Goal: Task Accomplishment & Management: Manage account settings

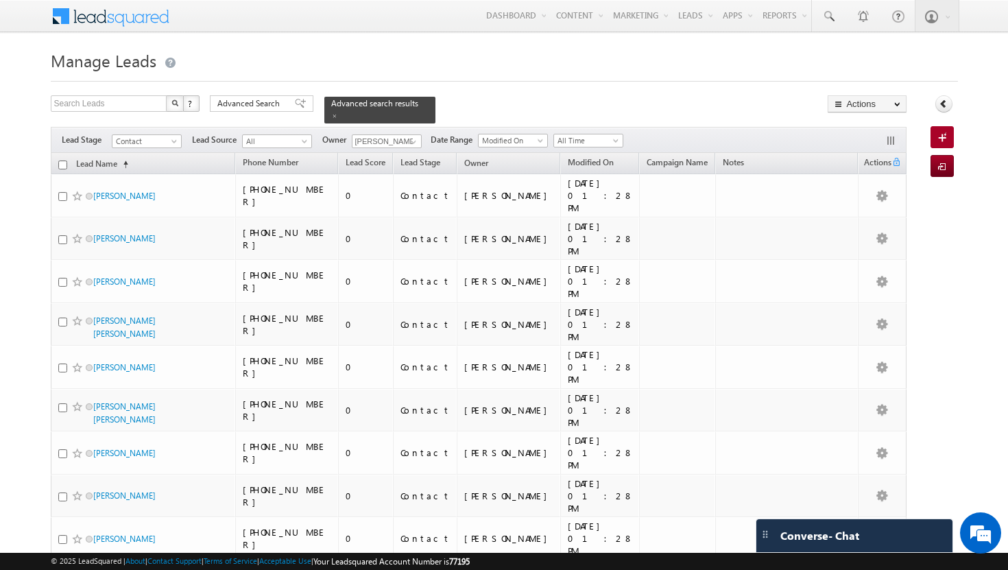
click at [63, 160] on input "checkbox" at bounding box center [62, 164] width 9 height 9
checkbox input "true"
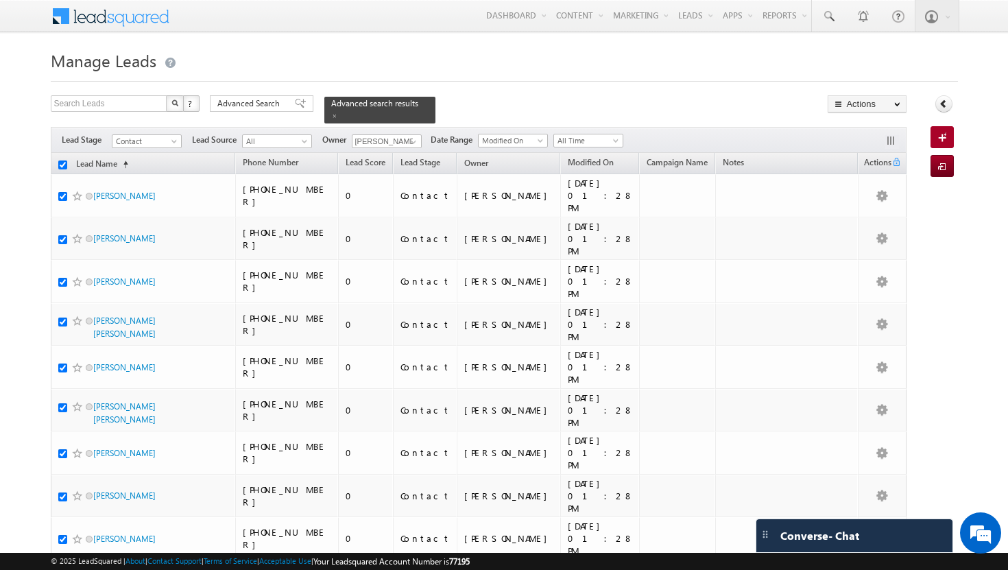
checkbox input "true"
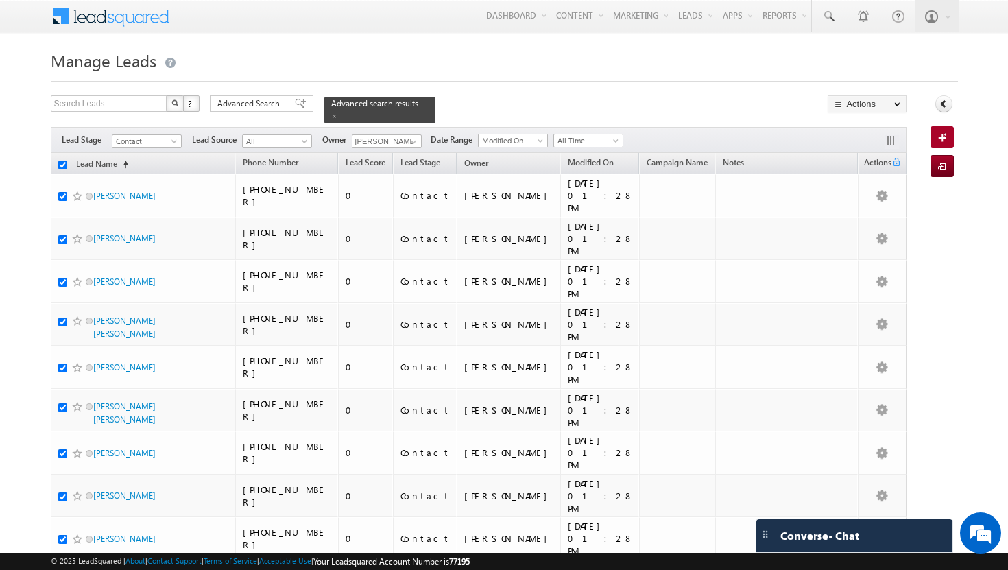
checkbox input "true"
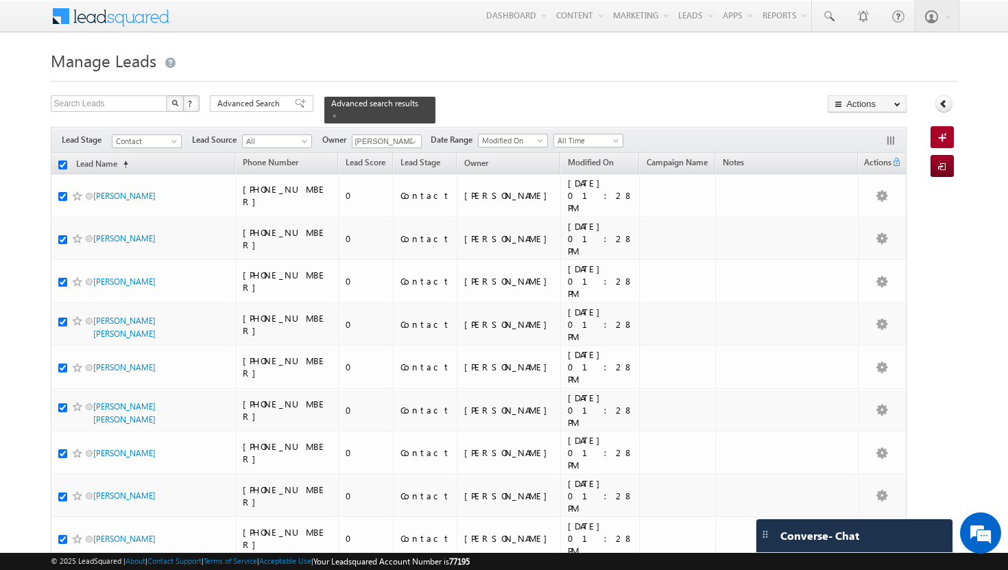
checkbox input "true"
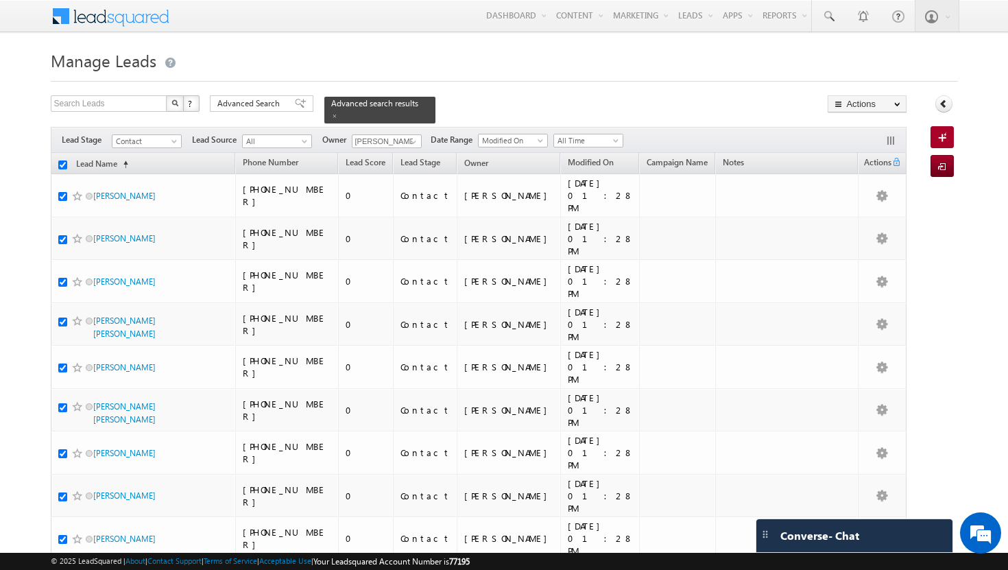
checkbox input "true"
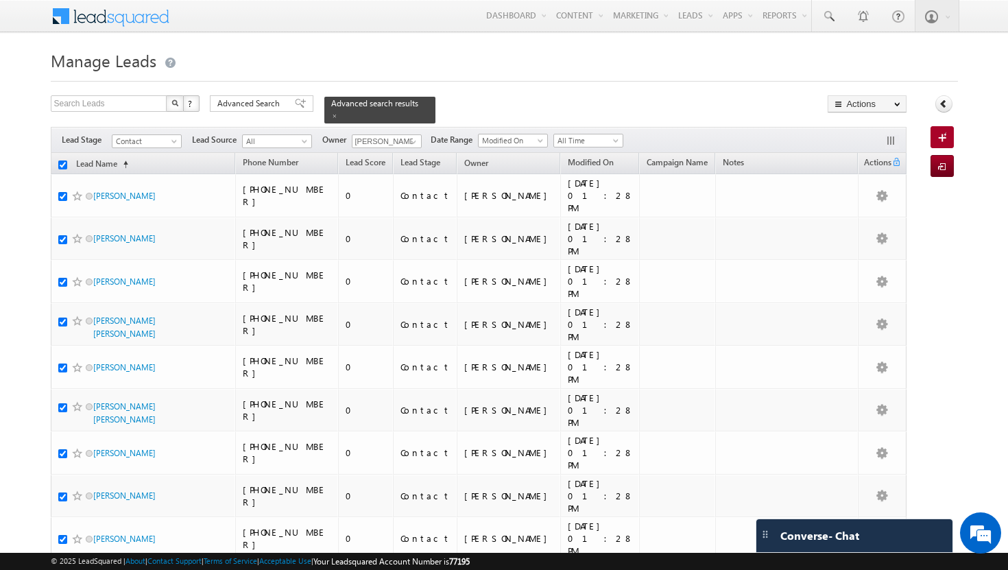
checkbox input "true"
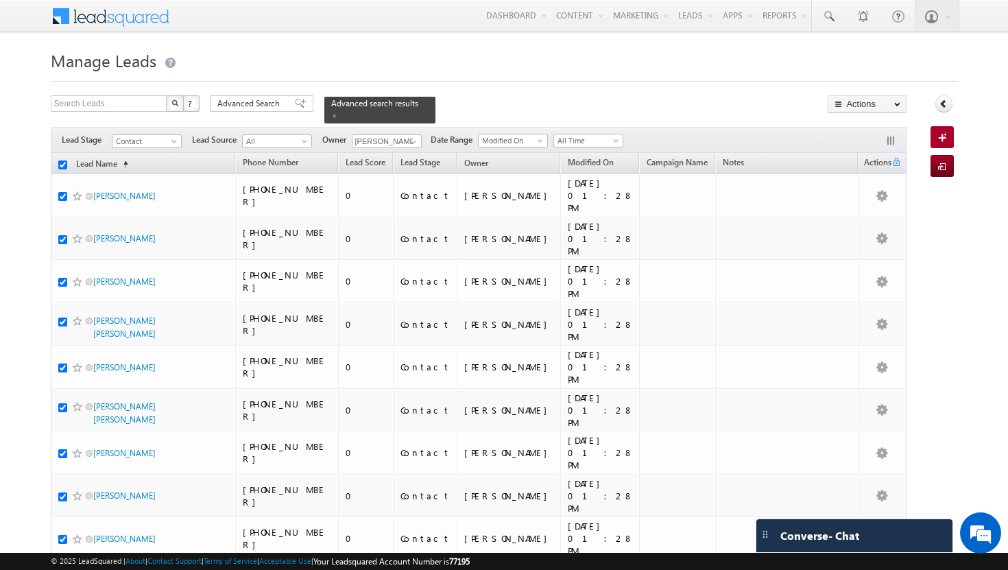
checkbox input "true"
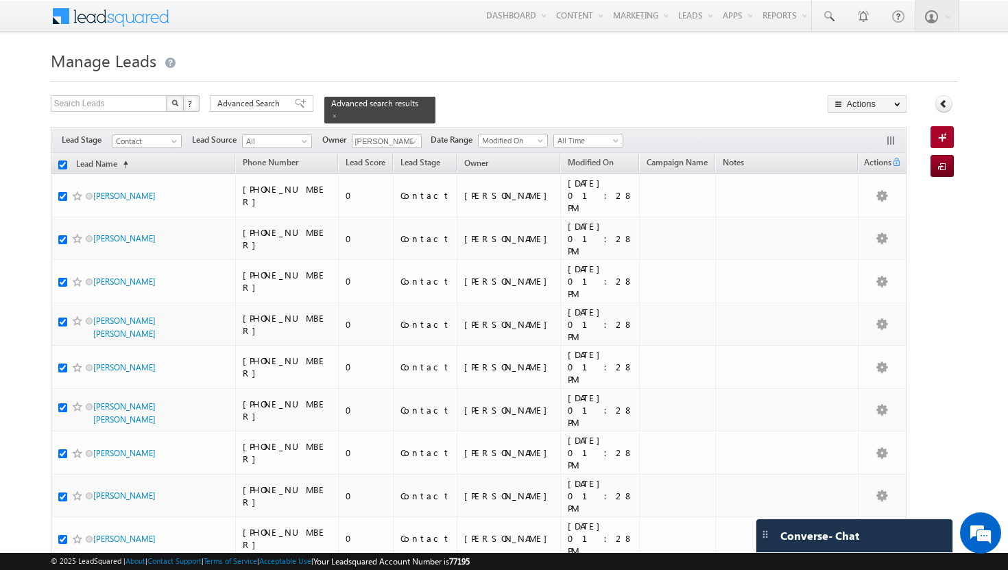
checkbox input "true"
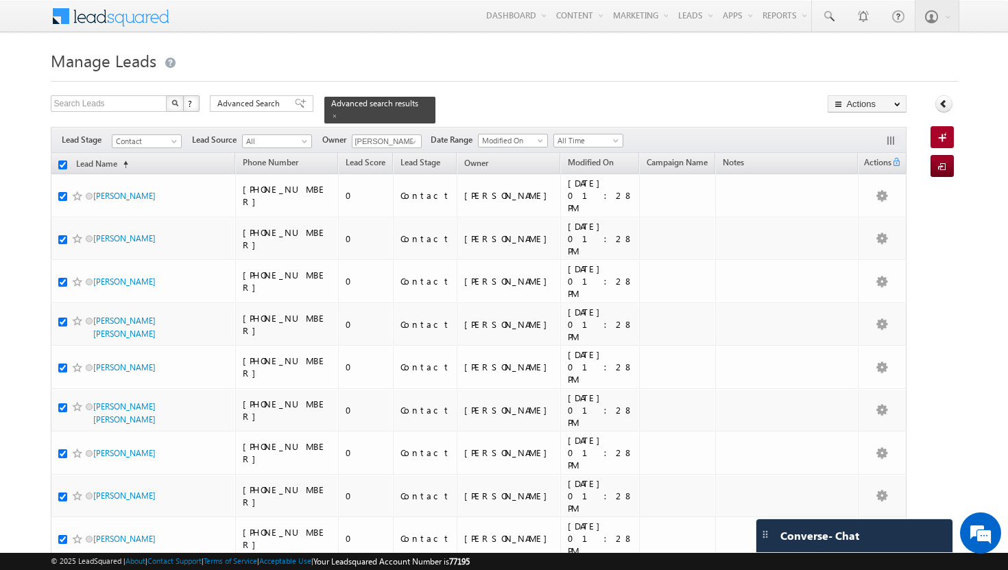
checkbox input "true"
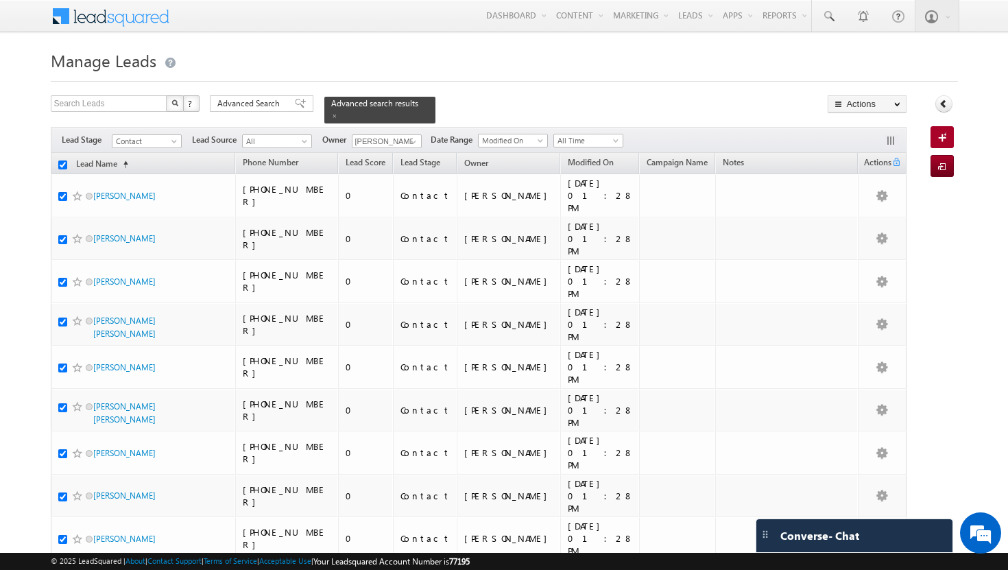
checkbox input "true"
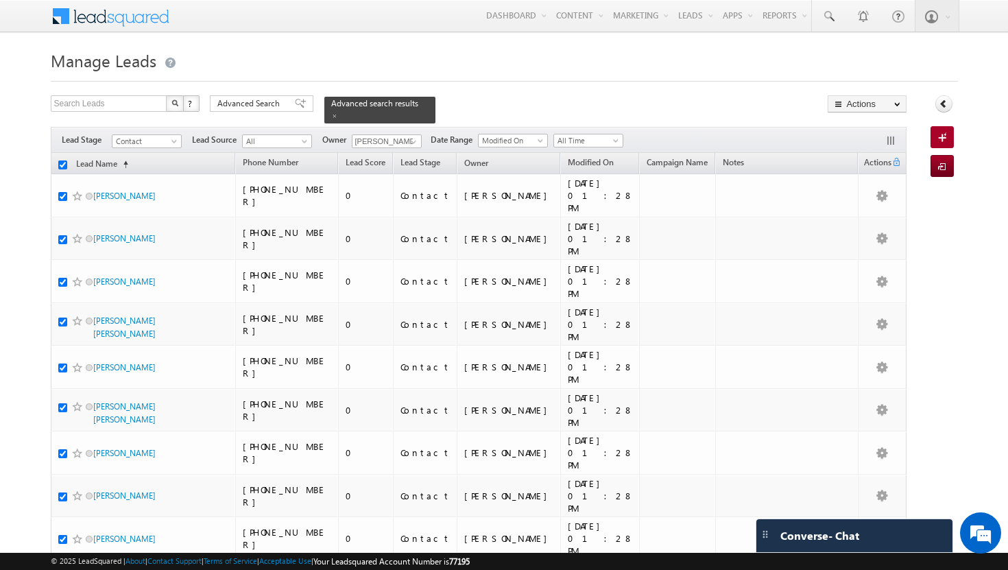
checkbox input "true"
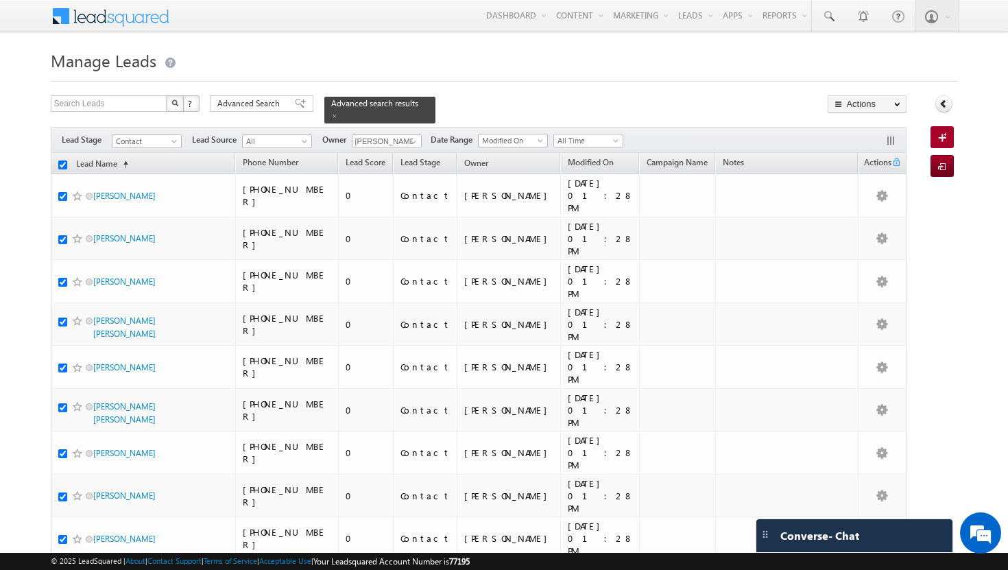
checkbox input "true"
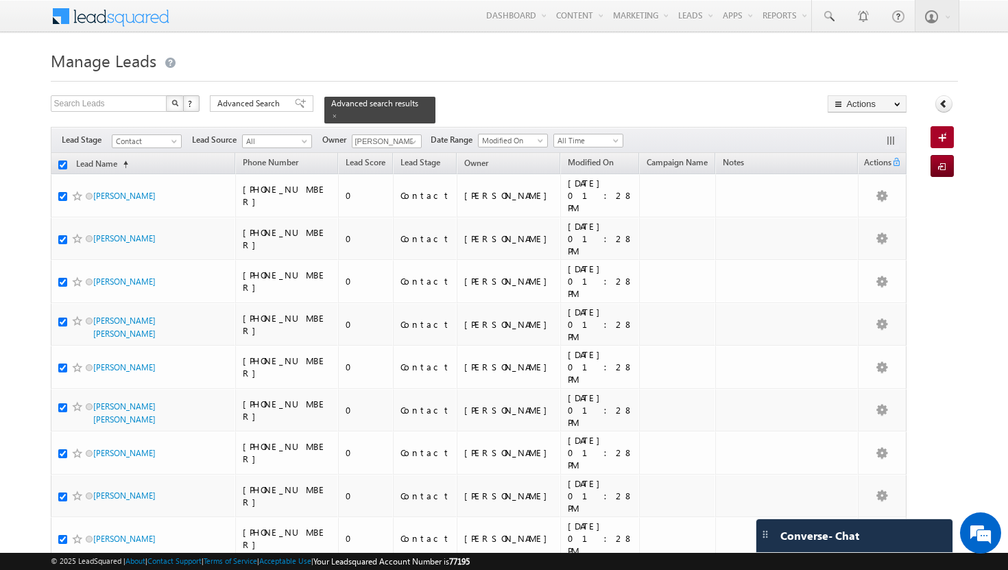
checkbox input "true"
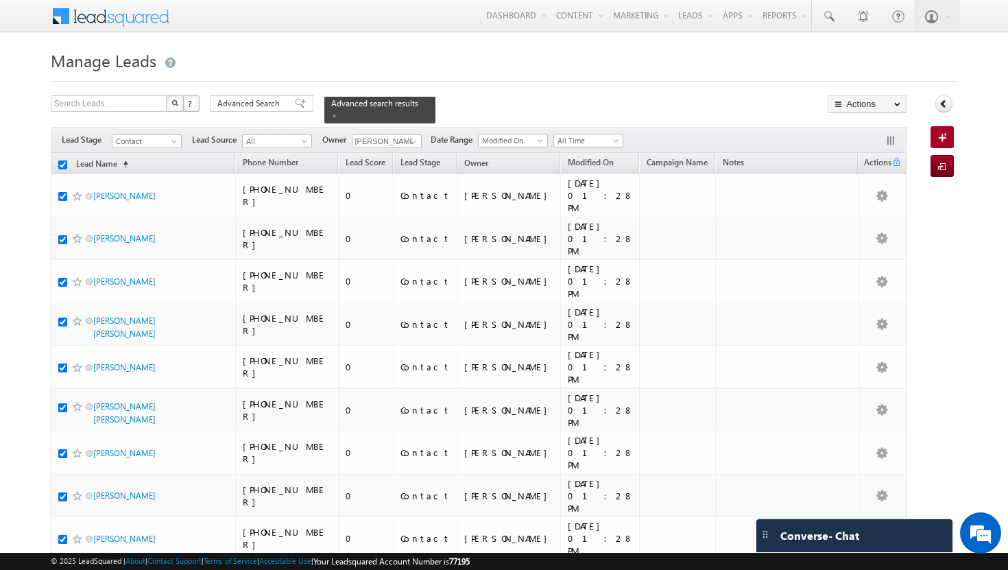
checkbox input "true"
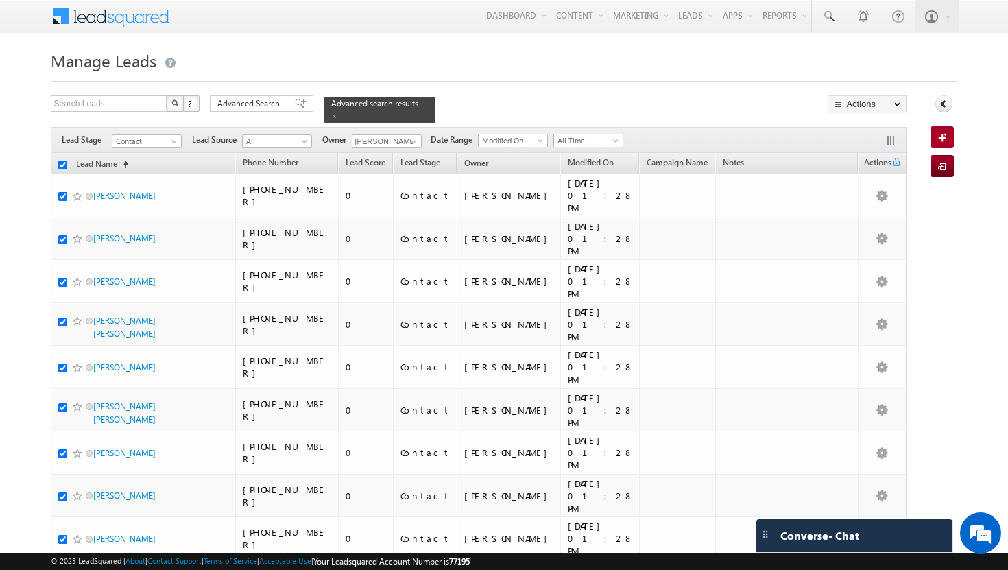
checkbox input "true"
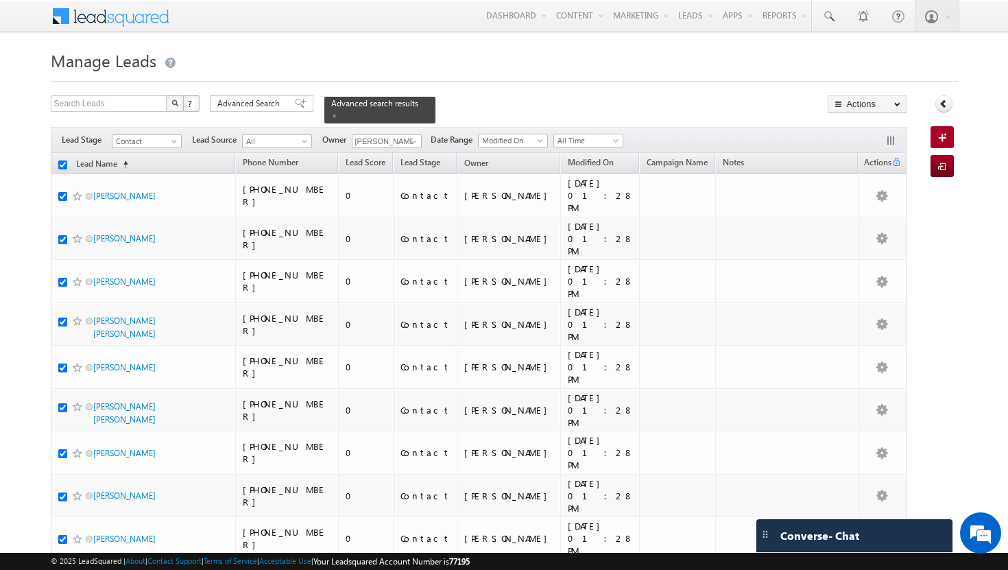
checkbox input "true"
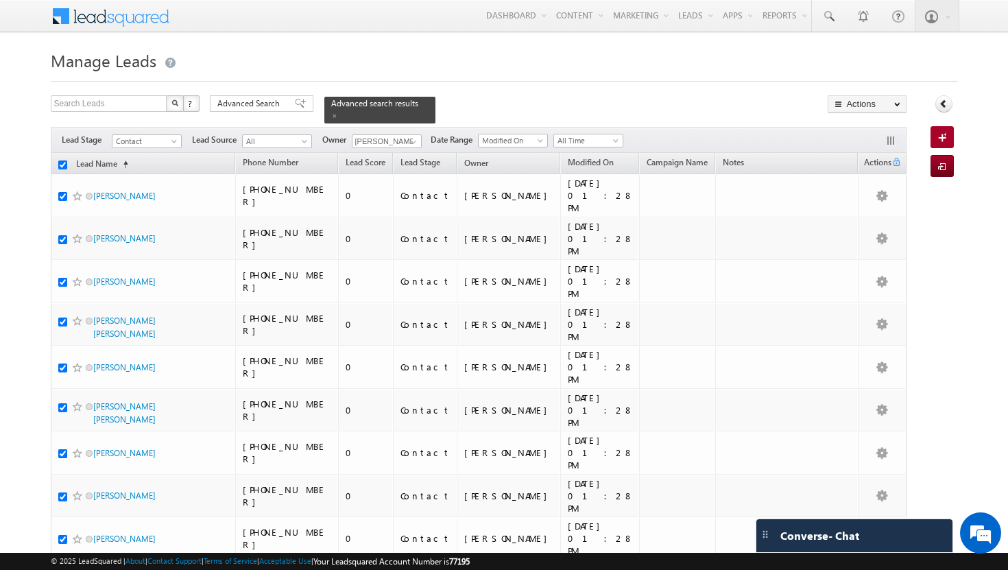
checkbox input "true"
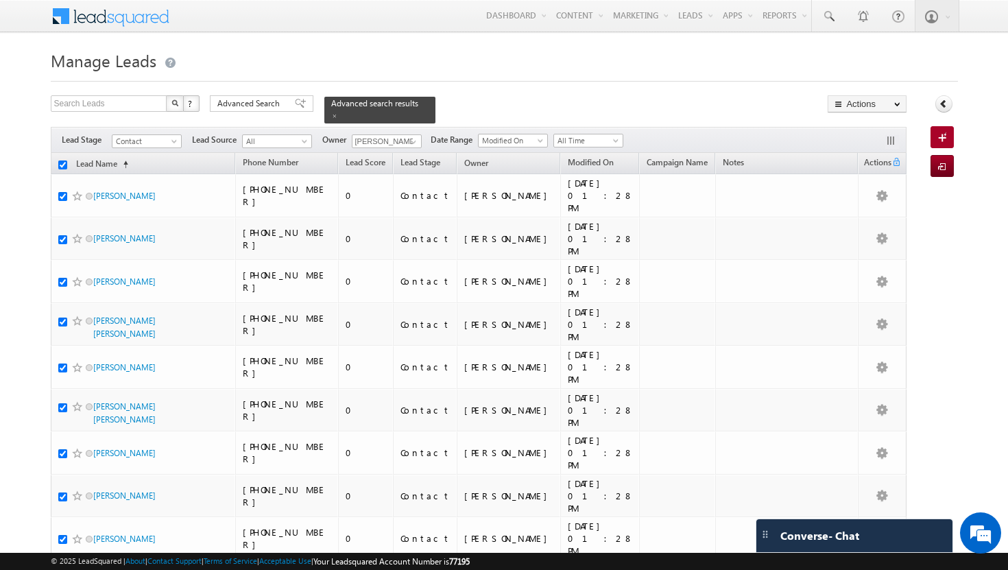
checkbox input "true"
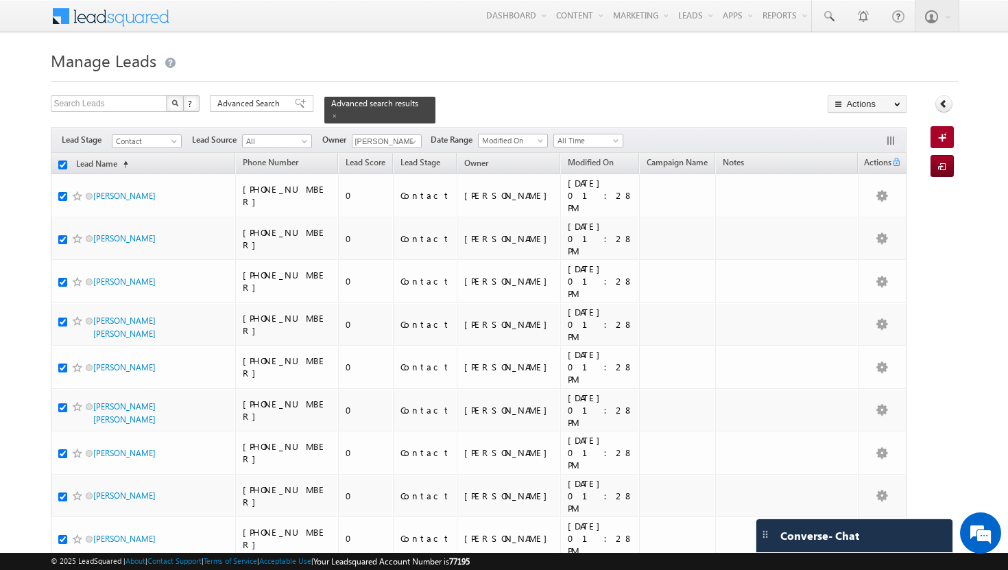
checkbox input "true"
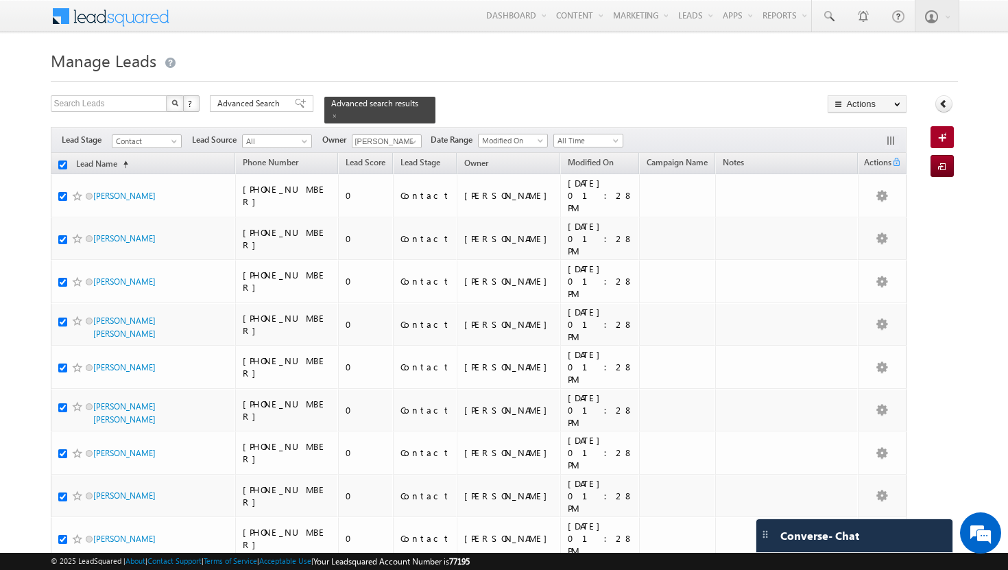
checkbox input "true"
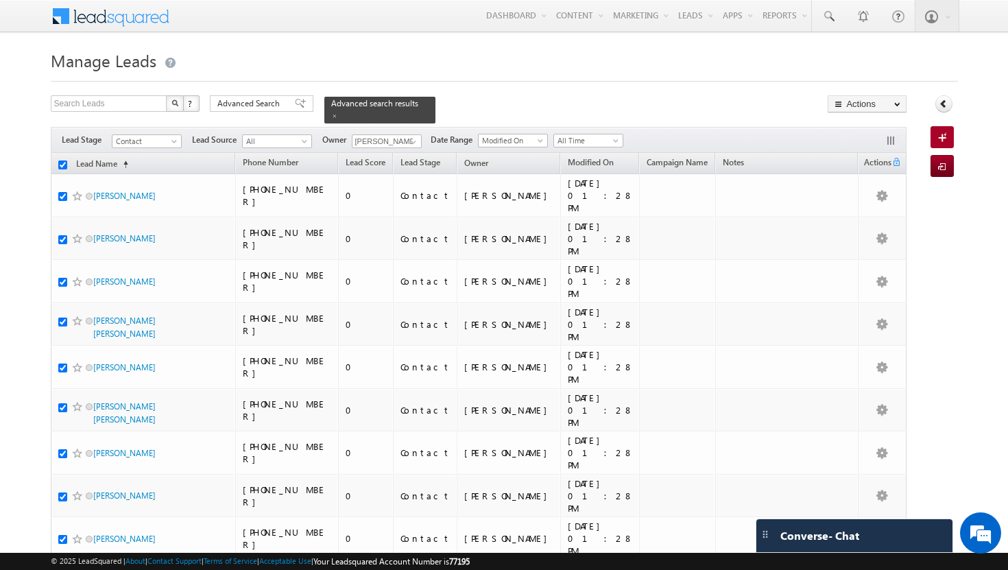
checkbox input "true"
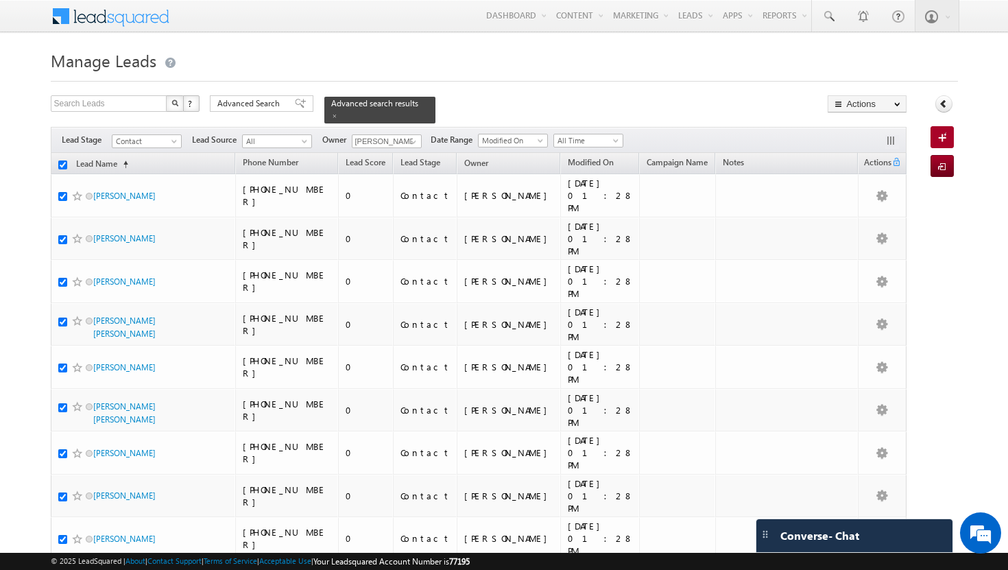
checkbox input "true"
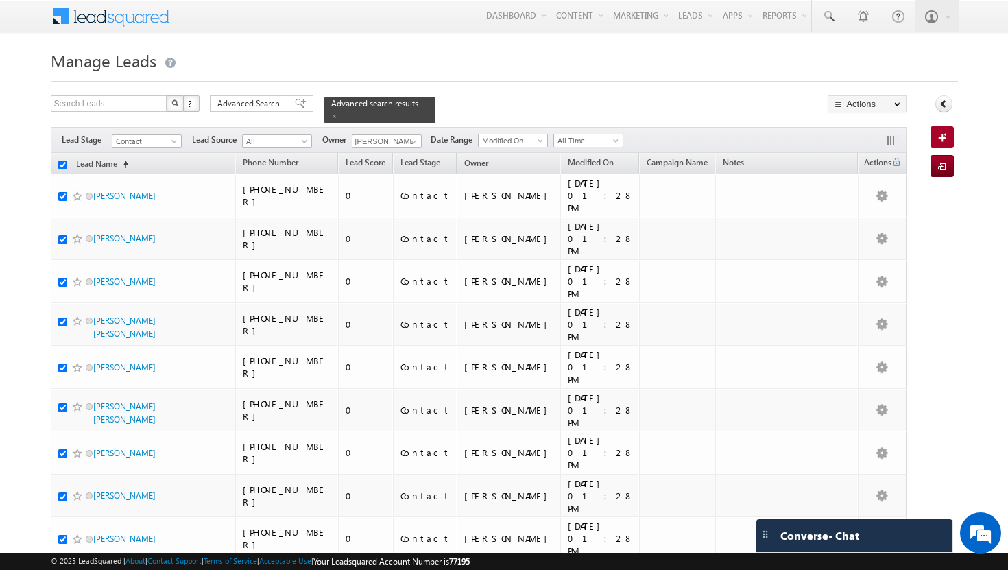
checkbox input "true"
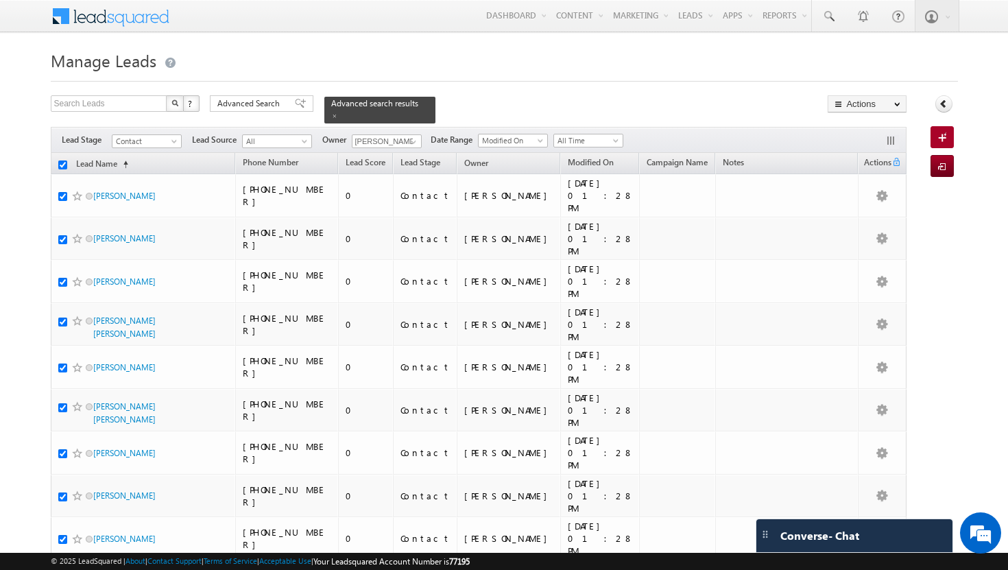
checkbox input "true"
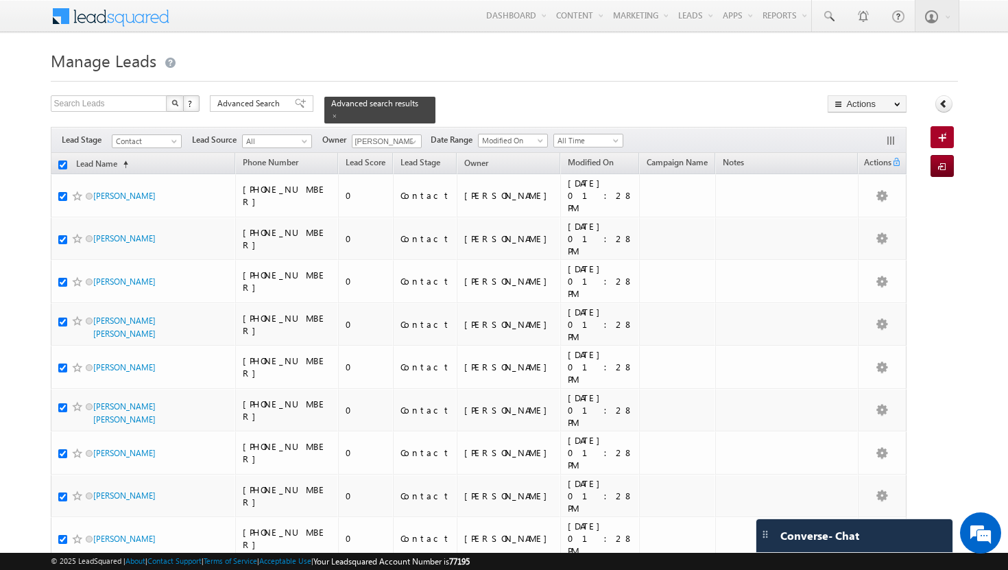
checkbox input "true"
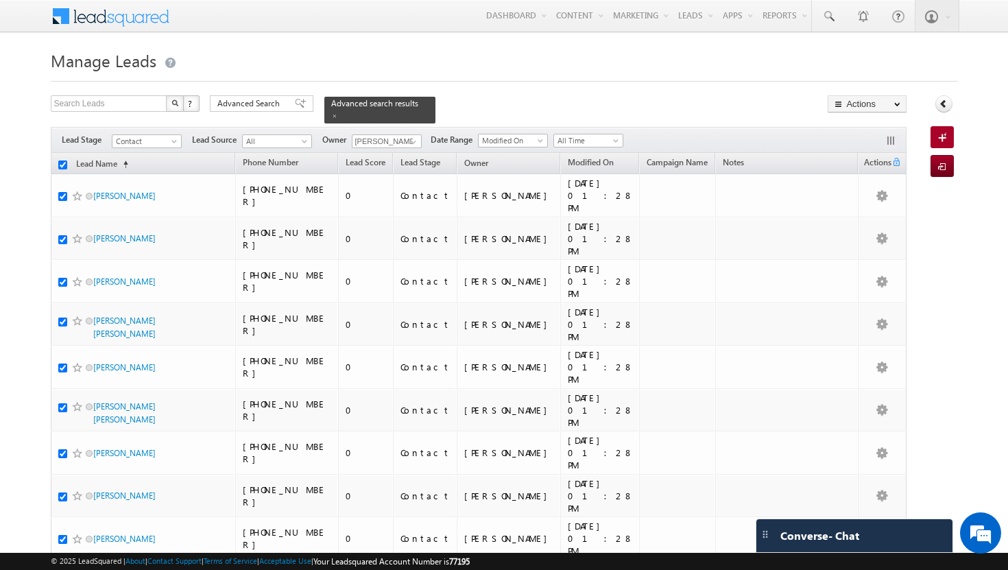
checkbox input "true"
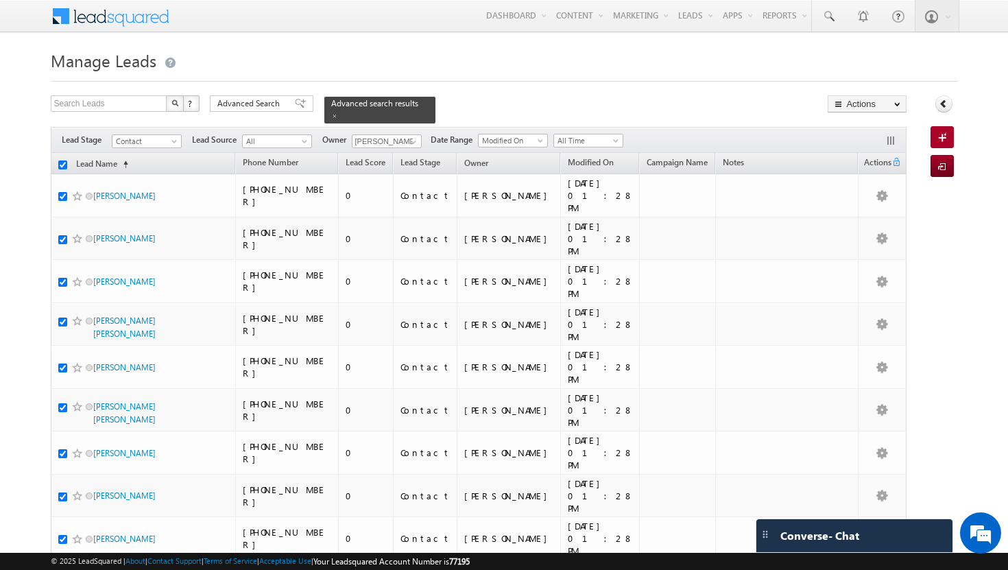
checkbox input "true"
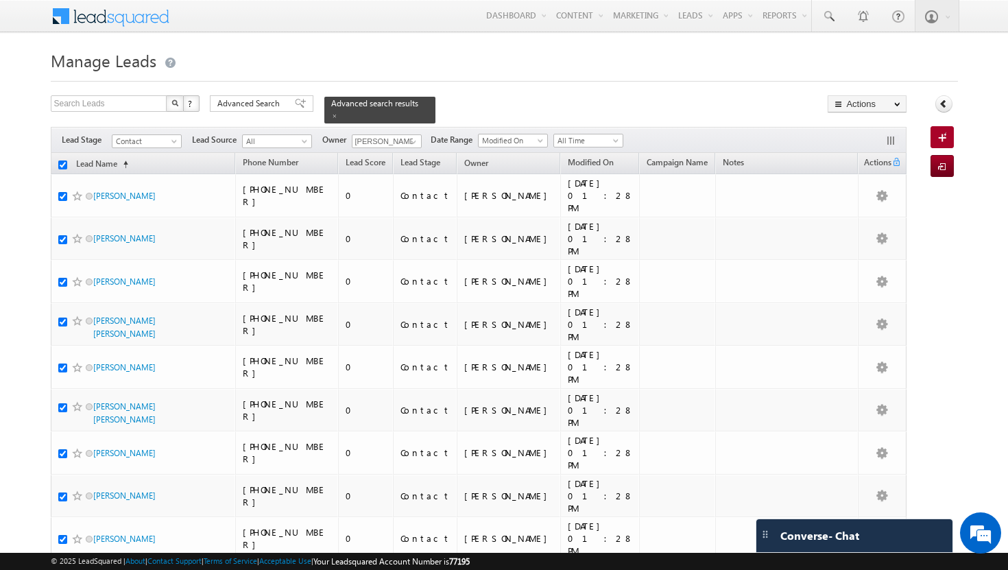
checkbox input "true"
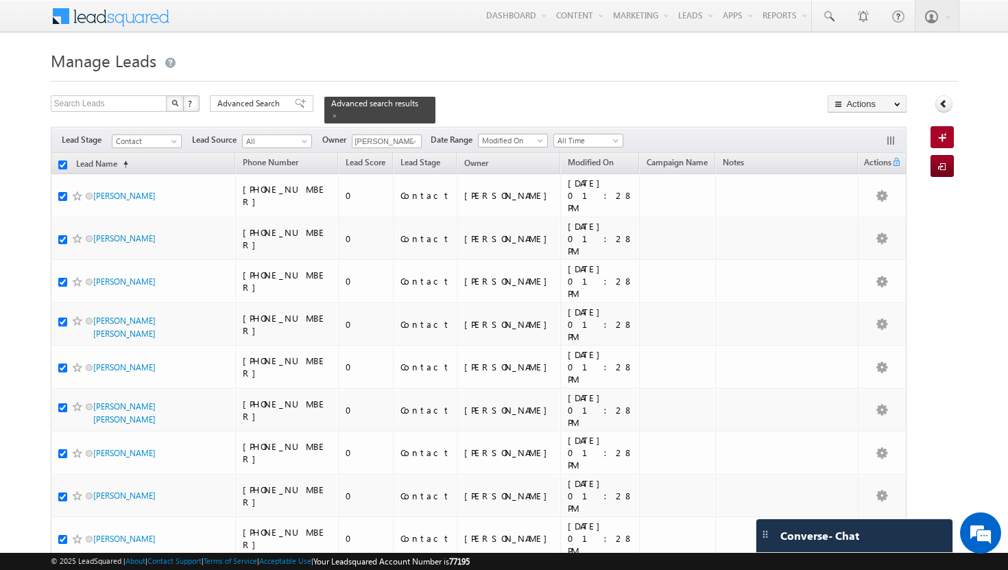
checkbox input "true"
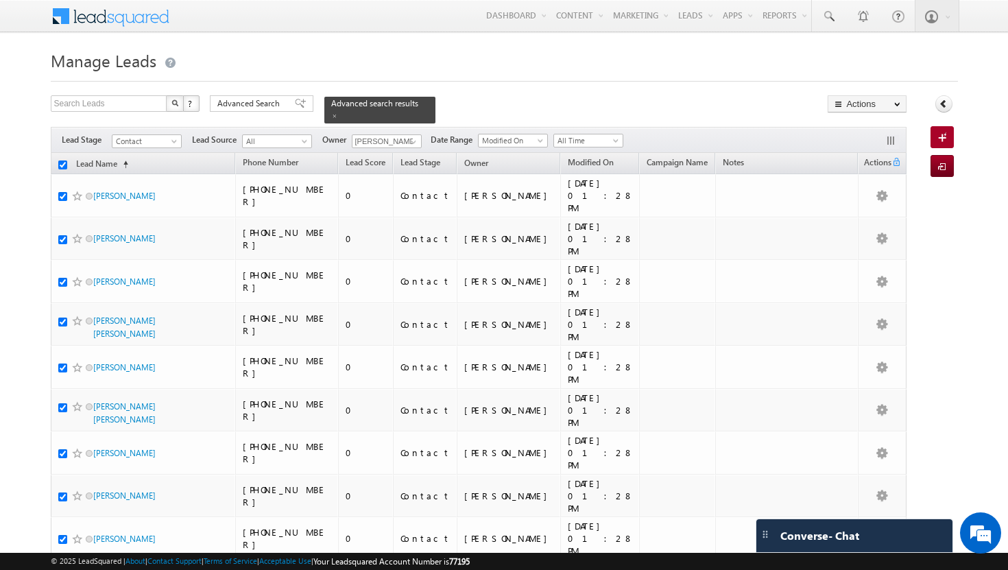
checkbox input "true"
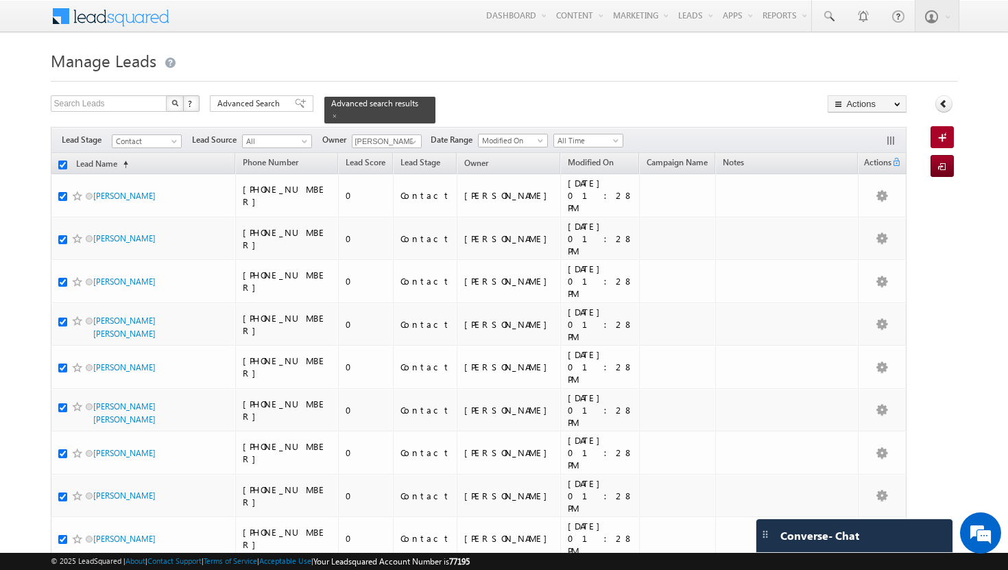
checkbox input "true"
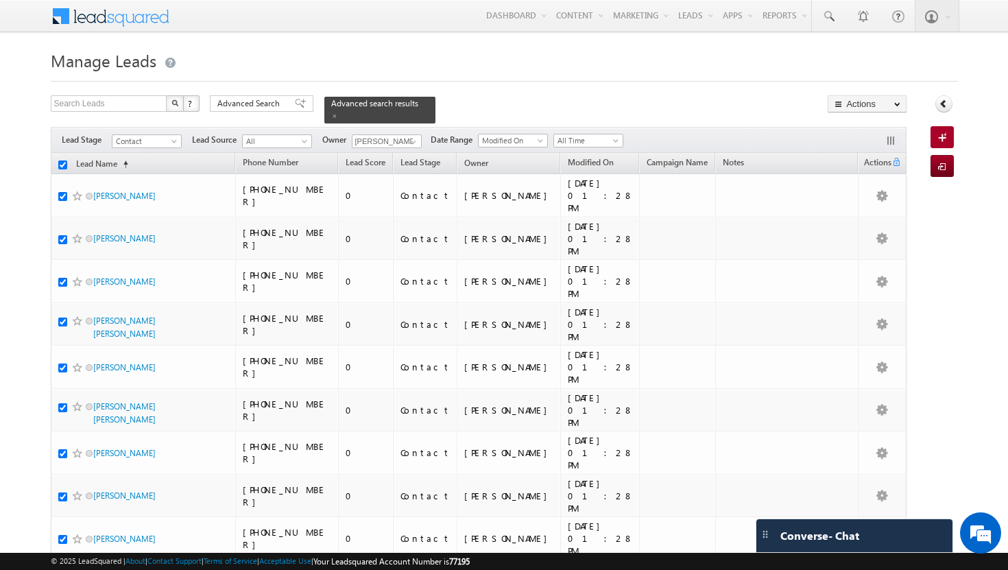
checkbox input "true"
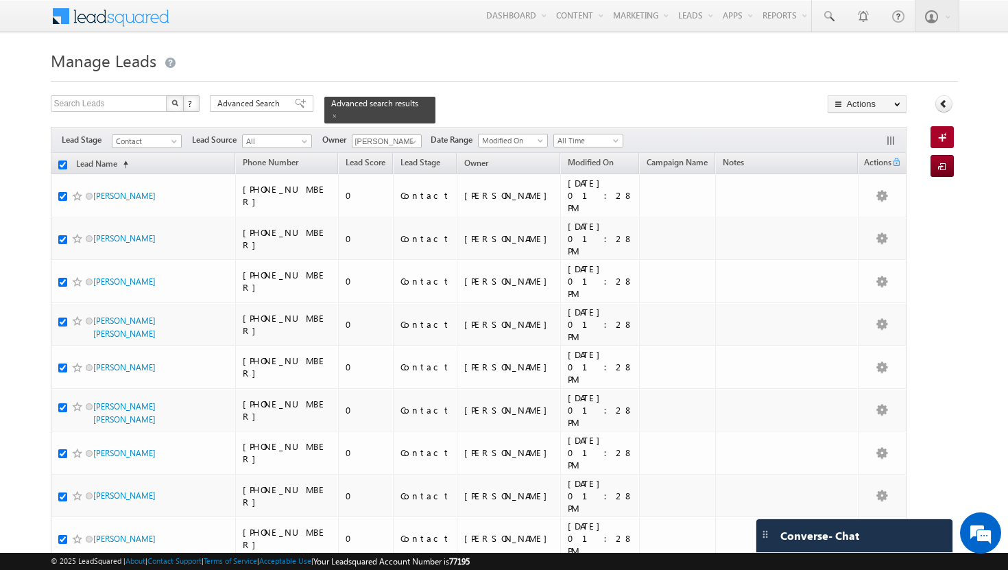
checkbox input "true"
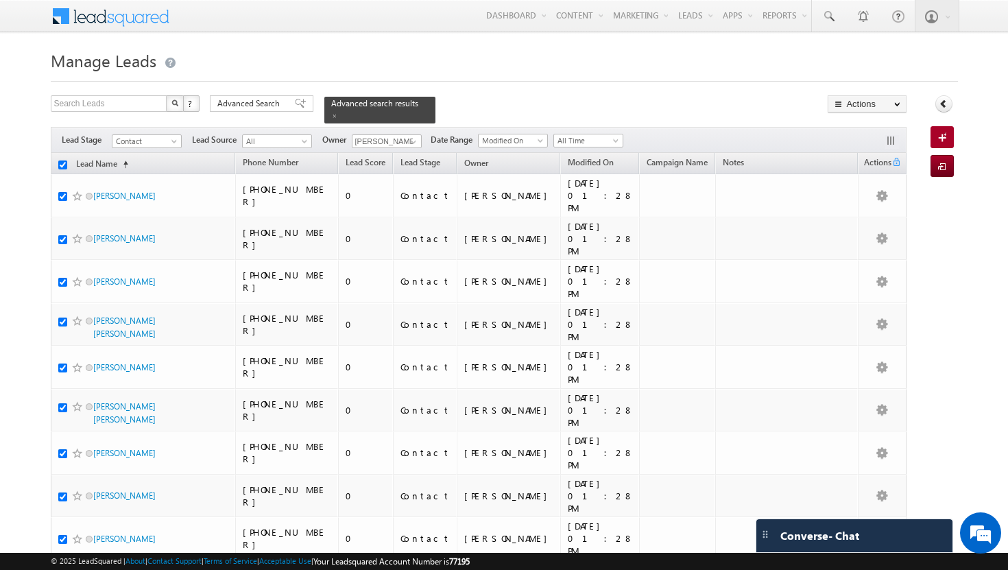
checkbox input "true"
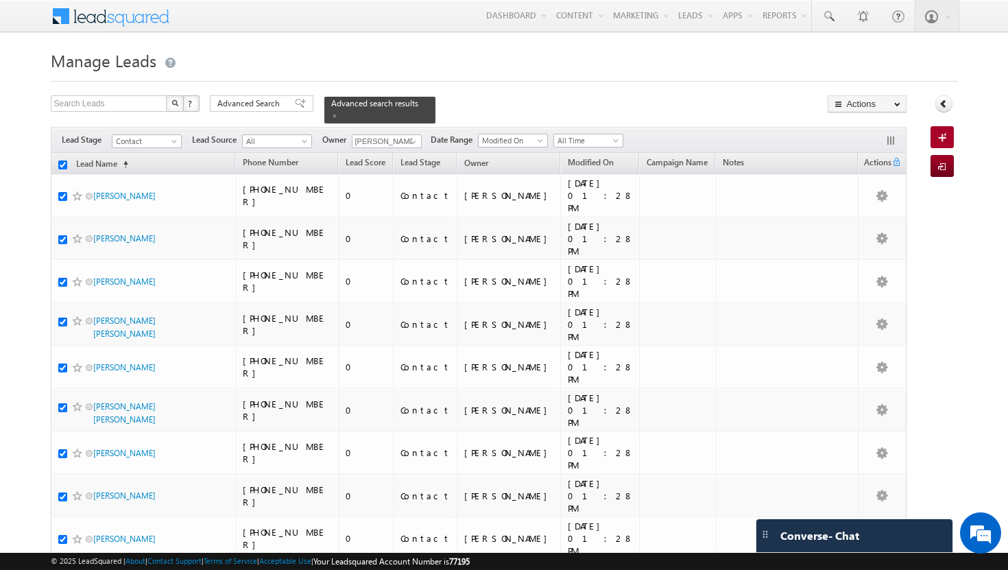
checkbox input "true"
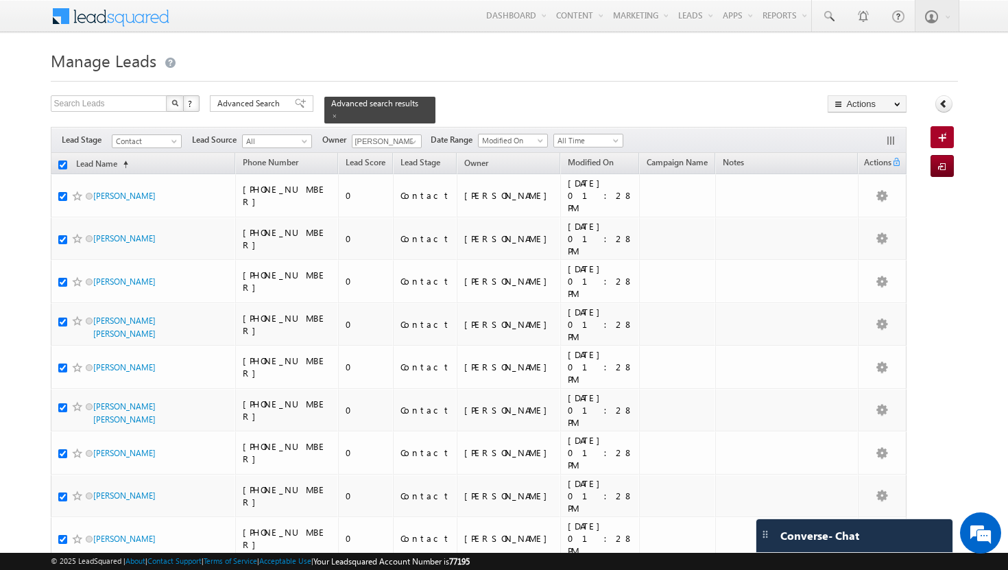
checkbox input "true"
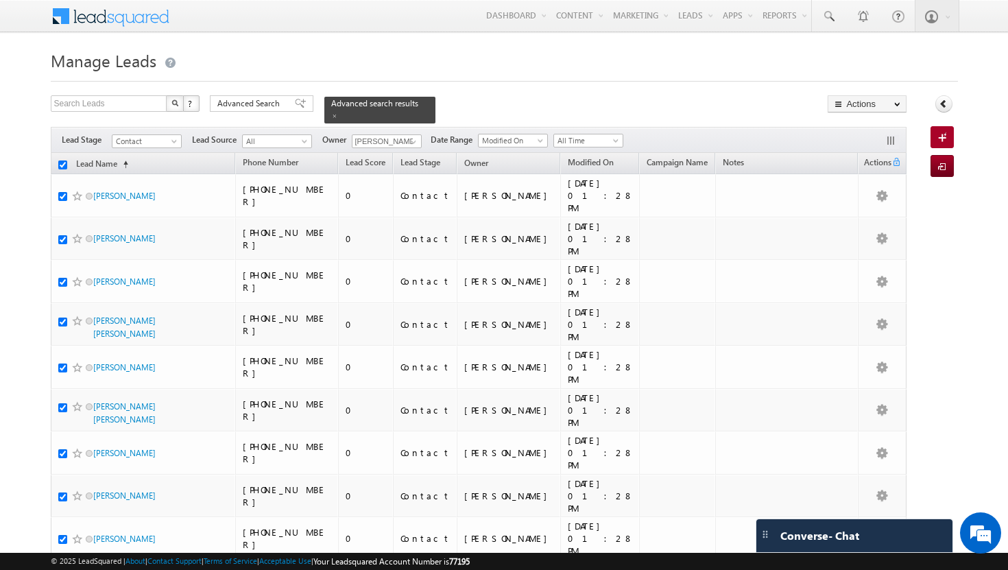
checkbox input "true"
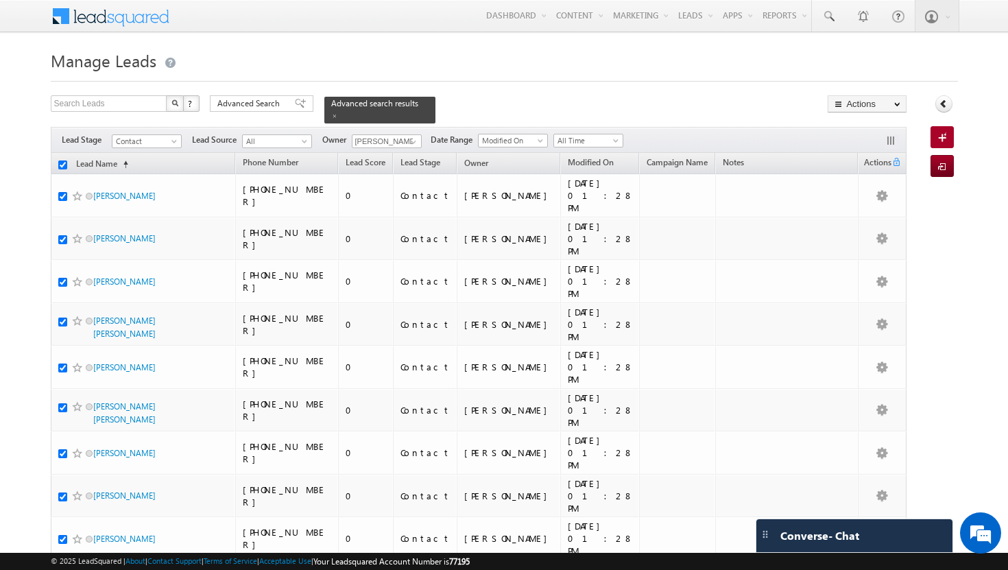
checkbox input "true"
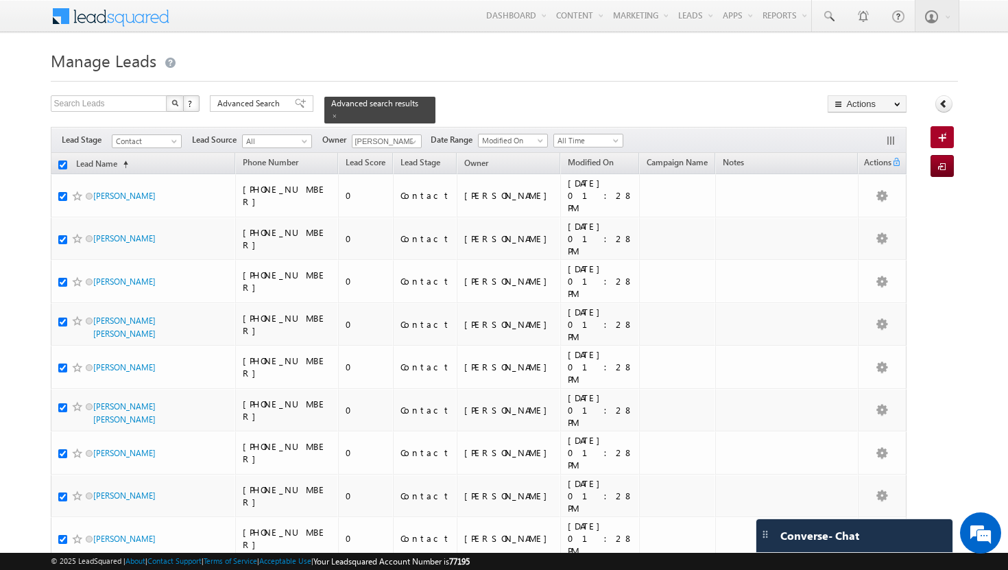
checkbox input "true"
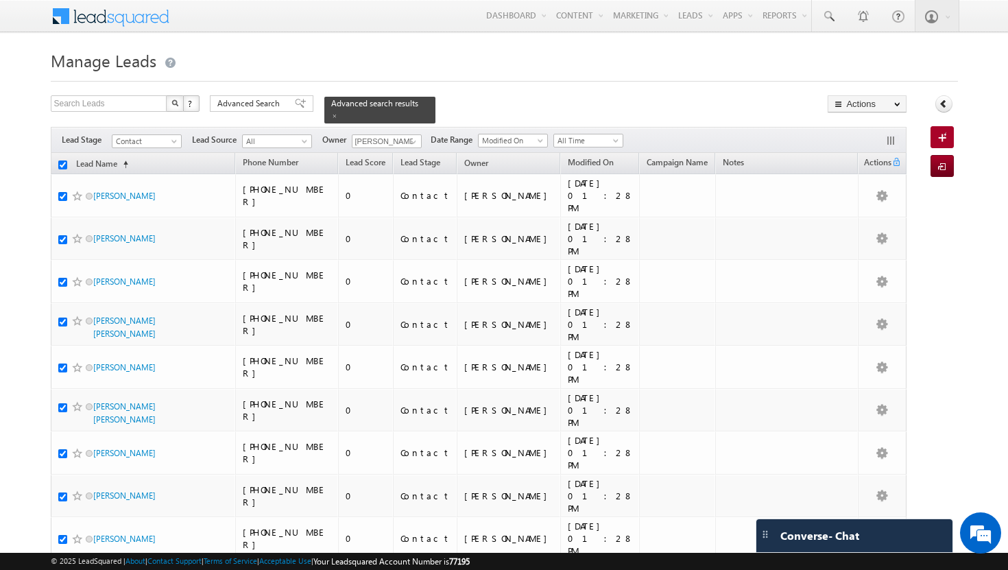
checkbox input "true"
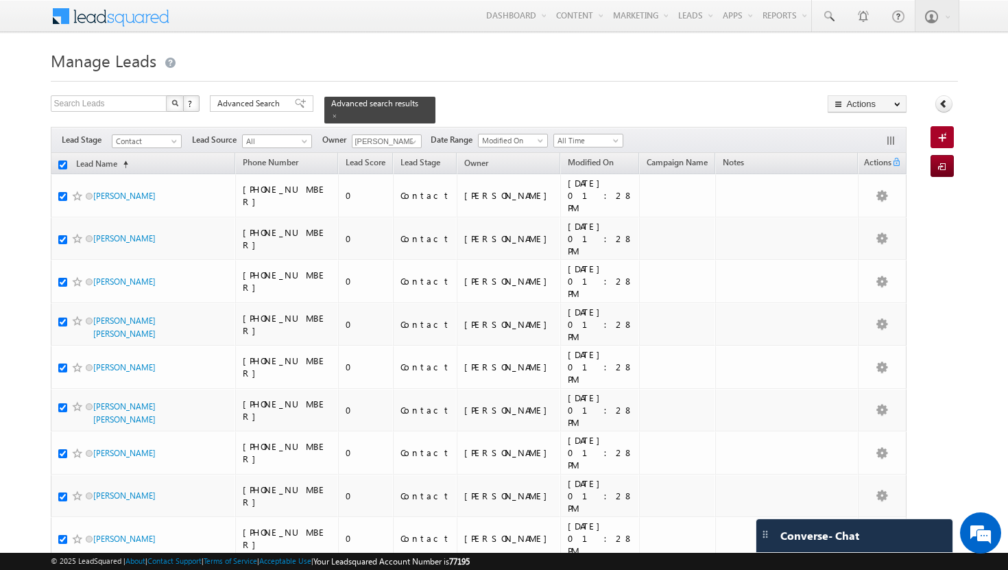
checkbox input "true"
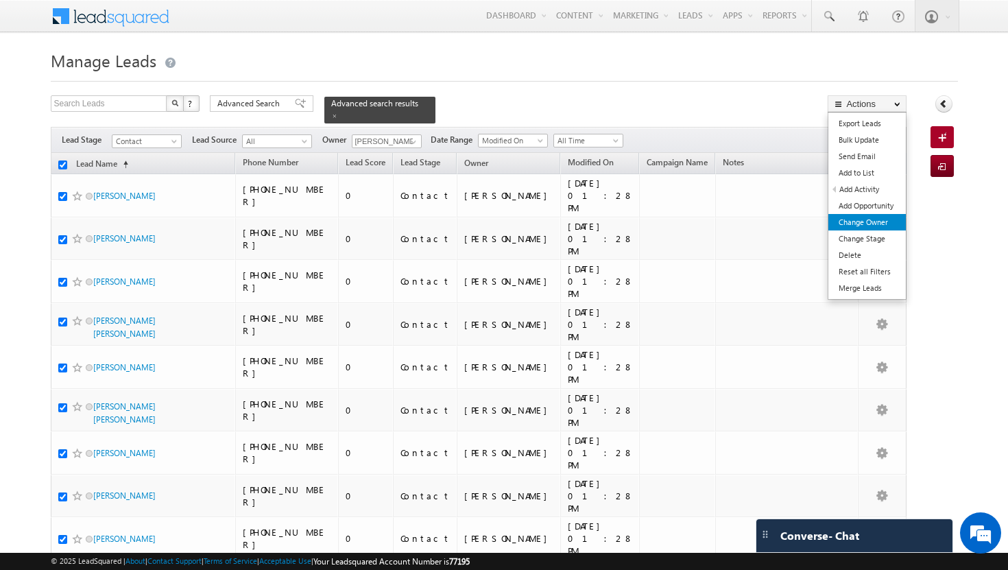
click at [874, 219] on link "Change Owner" at bounding box center [866, 222] width 77 height 16
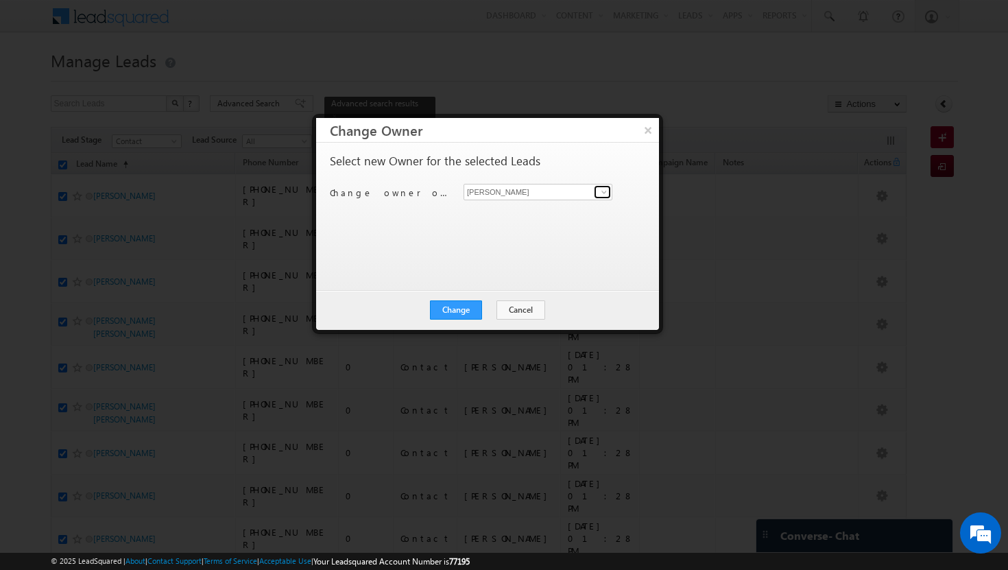
click at [606, 197] on span at bounding box center [604, 192] width 11 height 11
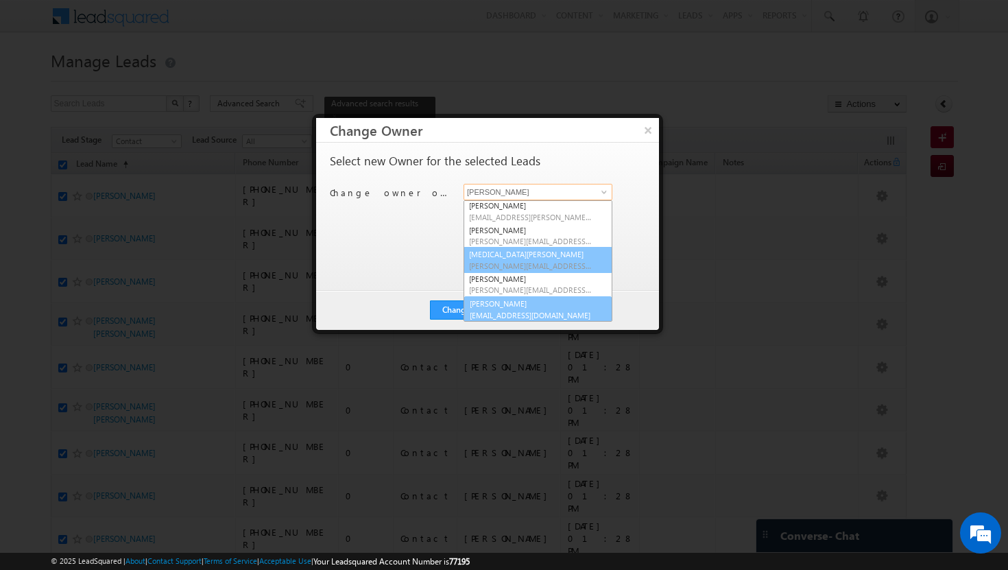
scroll to position [124, 0]
click at [527, 302] on link "[PERSON_NAME] [PERSON_NAME][EMAIL_ADDRESS][DOMAIN_NAME]" at bounding box center [538, 308] width 149 height 26
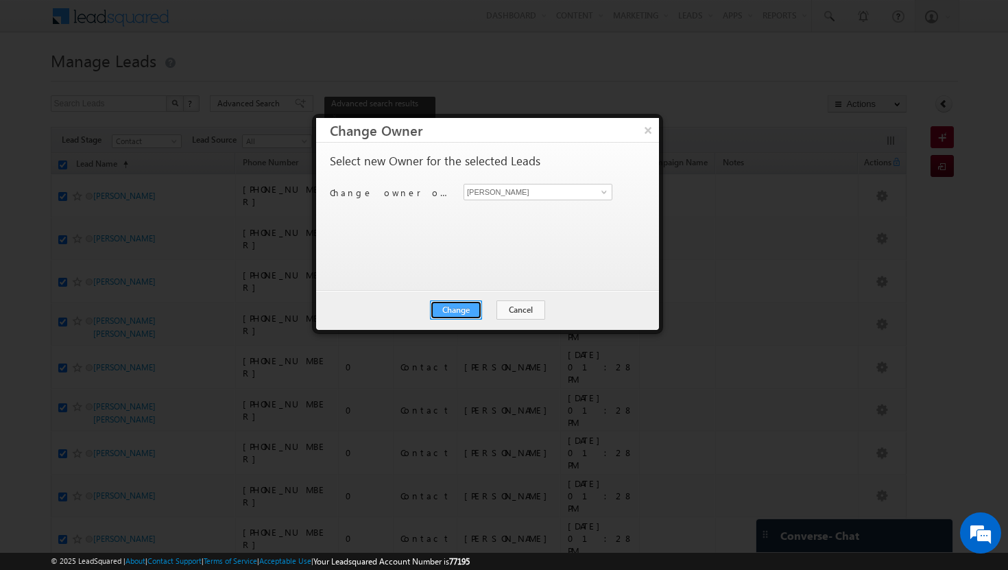
click at [474, 311] on button "Change" at bounding box center [456, 309] width 52 height 19
click at [499, 311] on button "Close" at bounding box center [490, 309] width 44 height 19
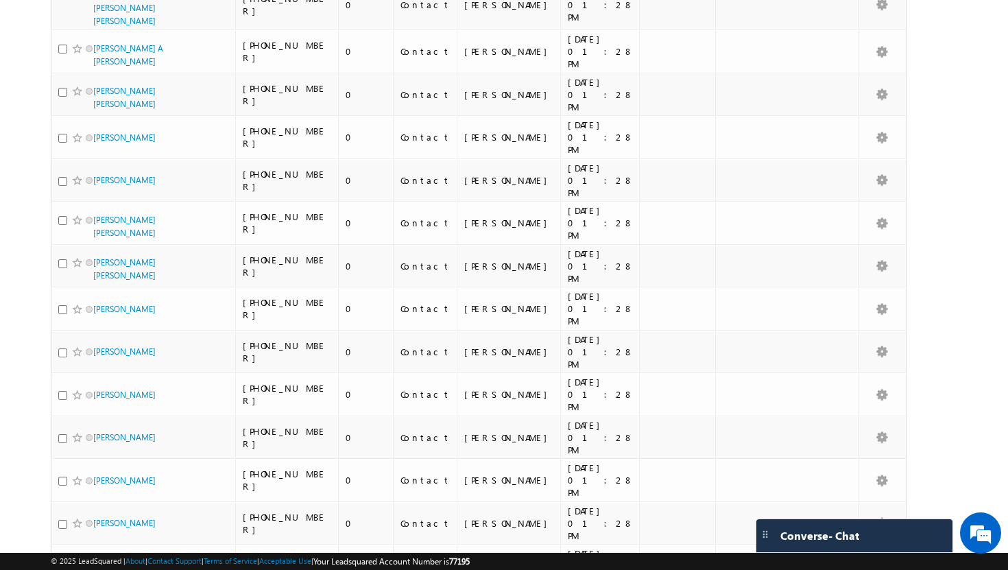
scroll to position [6598, 0]
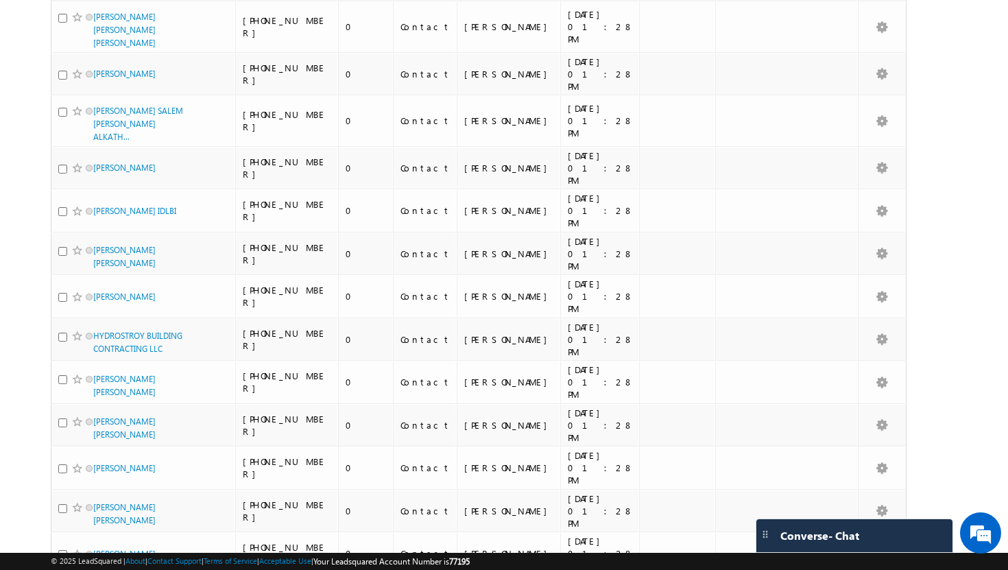
click at [91, 550] on li "100" at bounding box center [97, 545] width 33 height 14
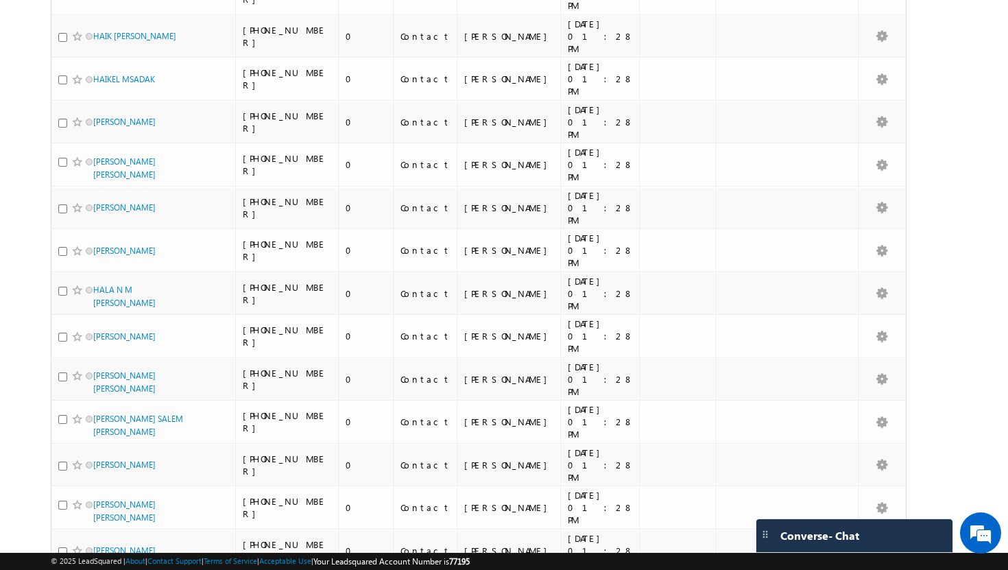
scroll to position [0, 0]
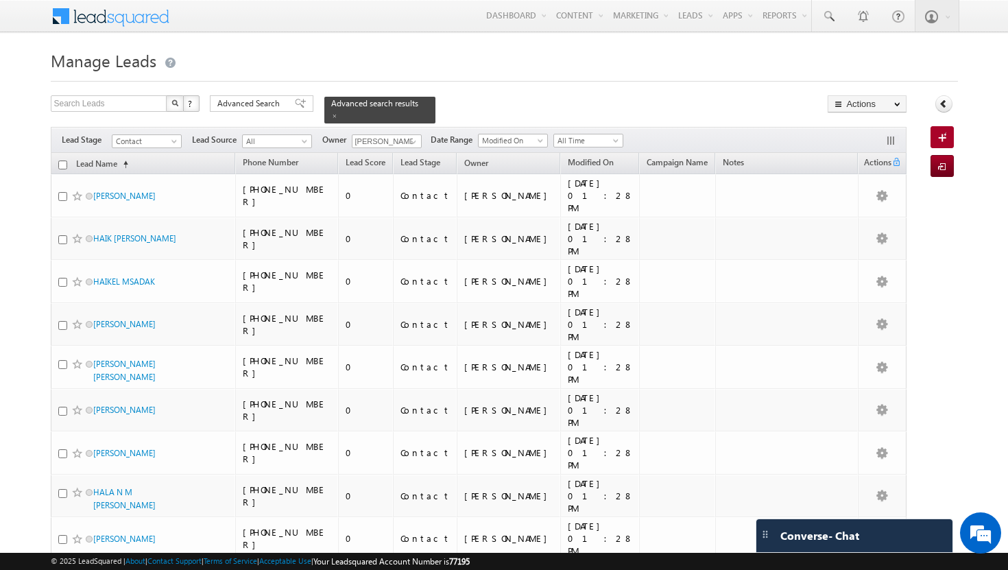
click at [60, 160] on input "checkbox" at bounding box center [62, 164] width 9 height 9
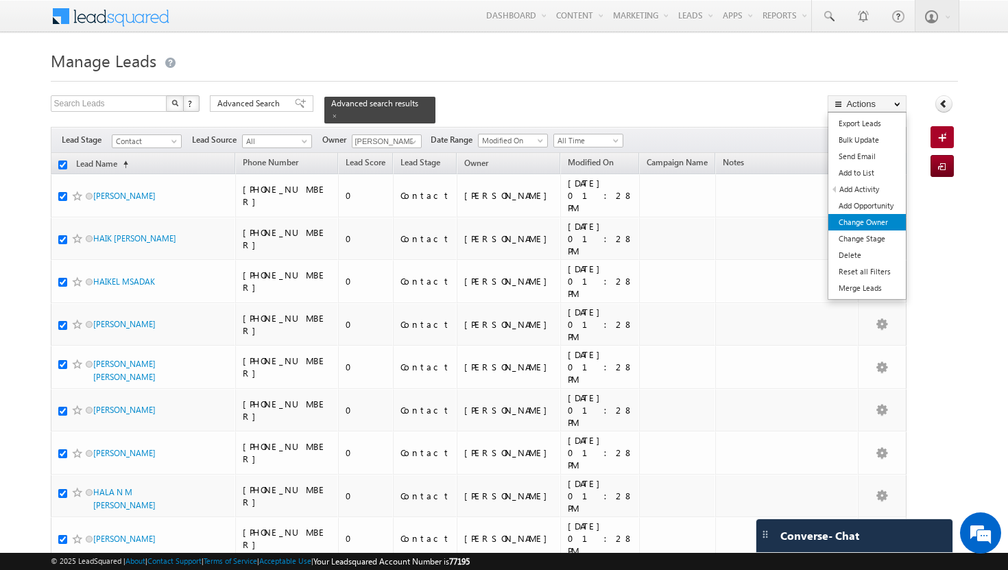
click at [875, 222] on link "Change Owner" at bounding box center [866, 222] width 77 height 16
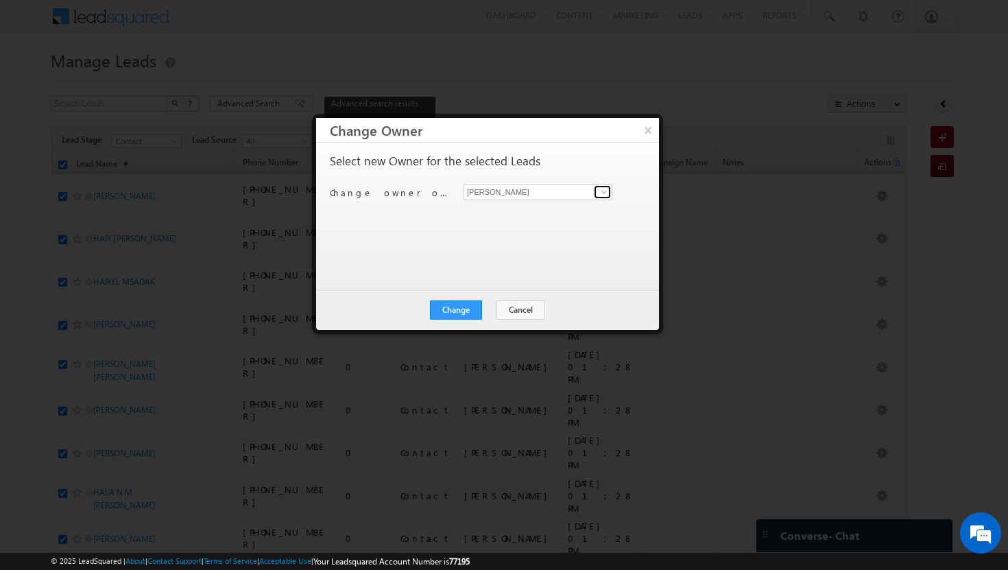
click at [604, 191] on span at bounding box center [604, 192] width 11 height 11
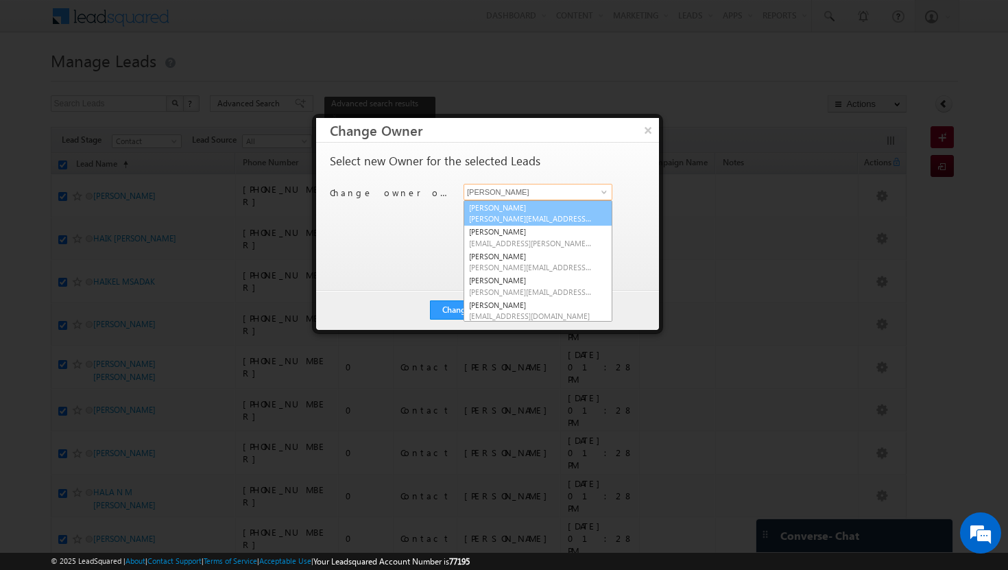
click at [573, 206] on link "[PERSON_NAME][DEMOGRAPHIC_DATA] [PERSON_NAME][EMAIL_ADDRESS][DOMAIN_NAME]" at bounding box center [538, 213] width 149 height 26
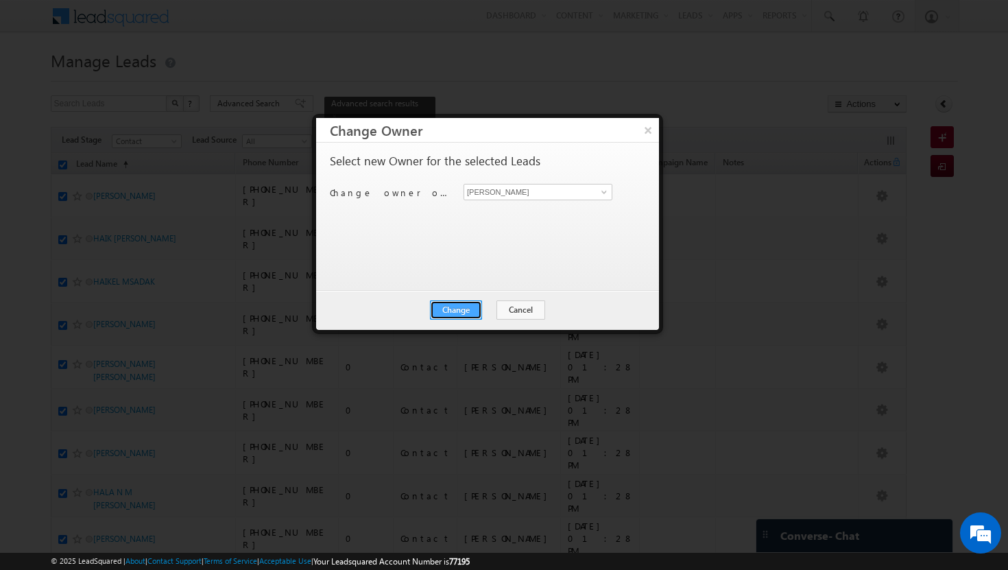
click at [466, 305] on button "Change" at bounding box center [456, 309] width 52 height 19
click at [497, 306] on button "Close" at bounding box center [490, 309] width 44 height 19
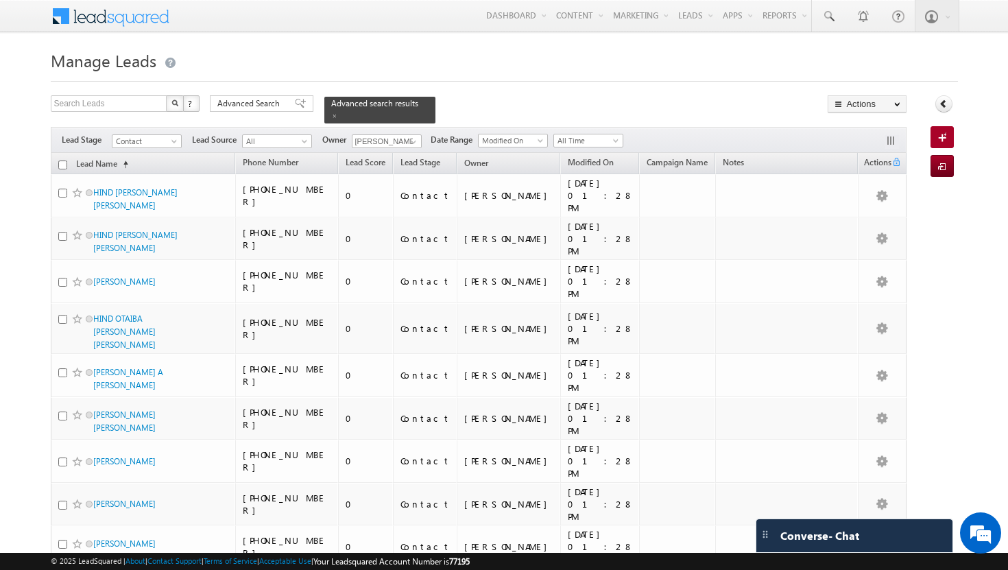
click at [60, 160] on input "checkbox" at bounding box center [62, 164] width 9 height 9
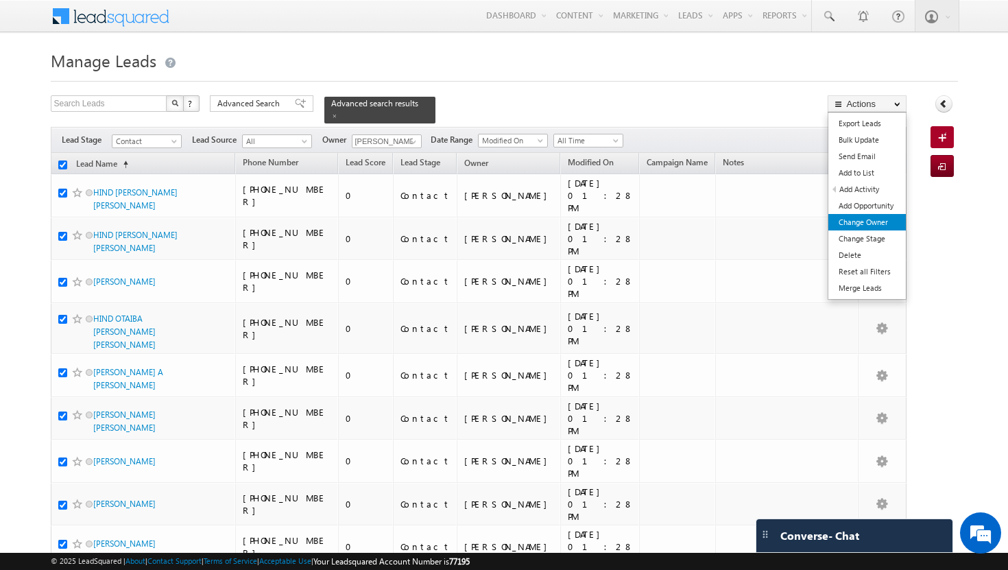
click at [889, 219] on link "Change Owner" at bounding box center [866, 222] width 77 height 16
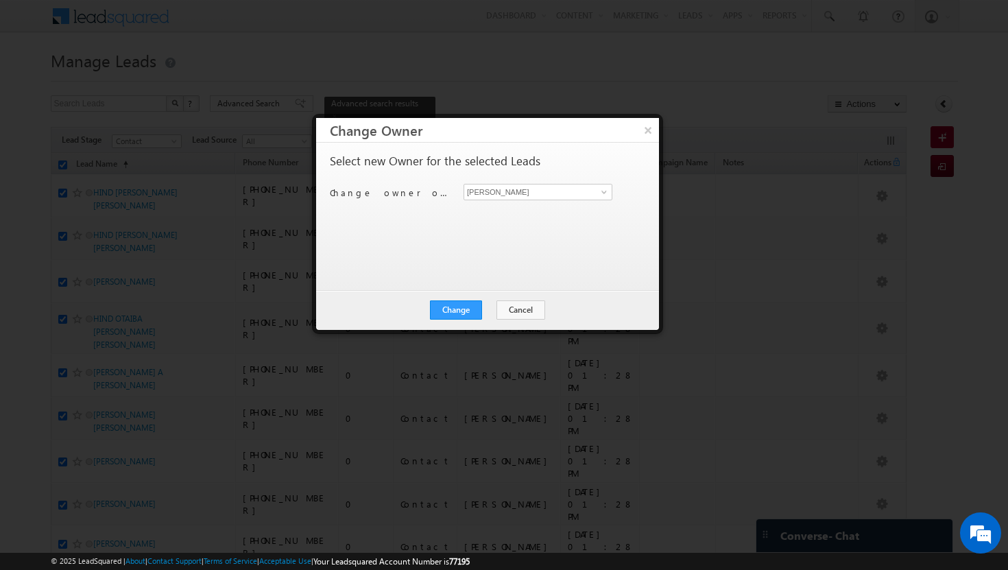
click at [612, 193] on div "[PERSON_NAME] [PERSON_NAME]" at bounding box center [546, 192] width 165 height 16
click at [602, 192] on span at bounding box center [604, 192] width 11 height 11
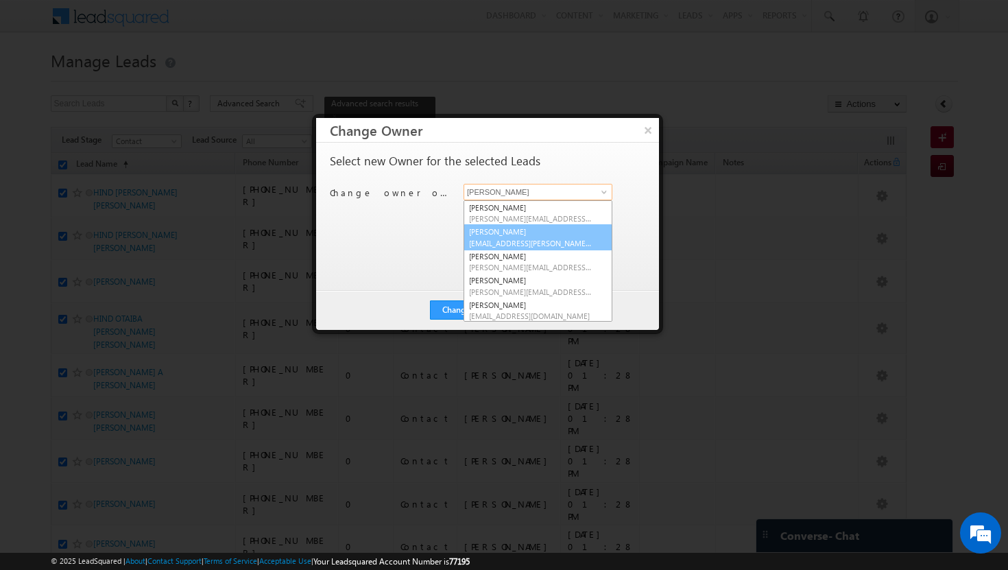
click at [528, 238] on span "[EMAIL_ADDRESS][PERSON_NAME][DOMAIN_NAME]" at bounding box center [530, 243] width 123 height 10
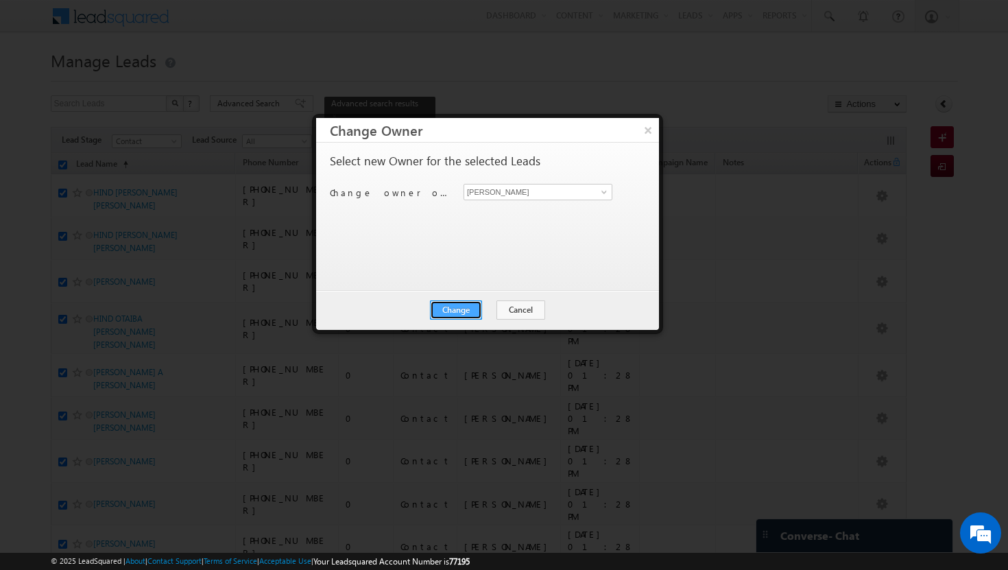
click at [475, 311] on button "Change" at bounding box center [456, 309] width 52 height 19
click at [490, 308] on button "Close" at bounding box center [490, 309] width 44 height 19
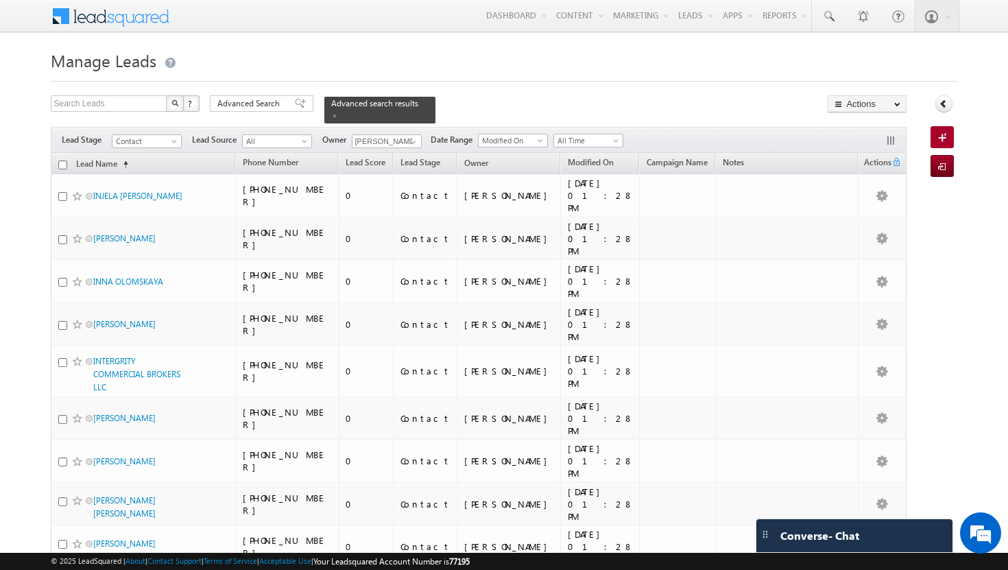
click at [62, 160] on input "checkbox" at bounding box center [62, 164] width 9 height 9
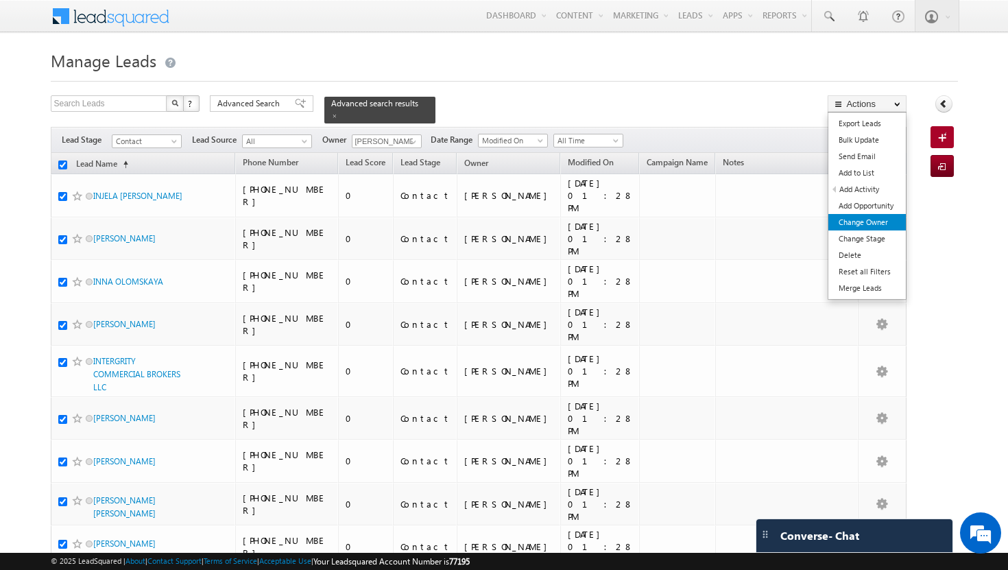
click at [886, 228] on link "Change Owner" at bounding box center [866, 222] width 77 height 16
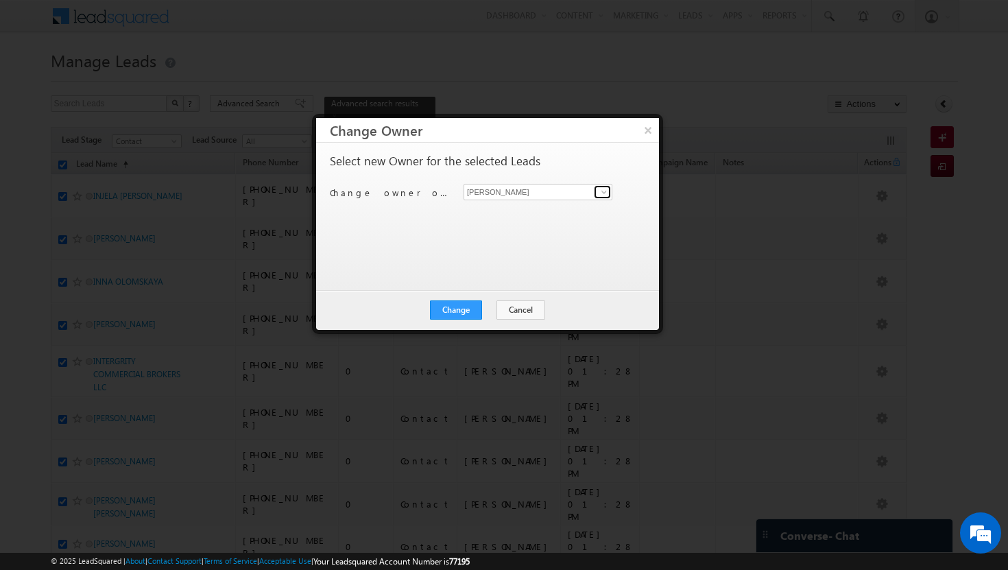
click at [607, 191] on span at bounding box center [604, 192] width 11 height 11
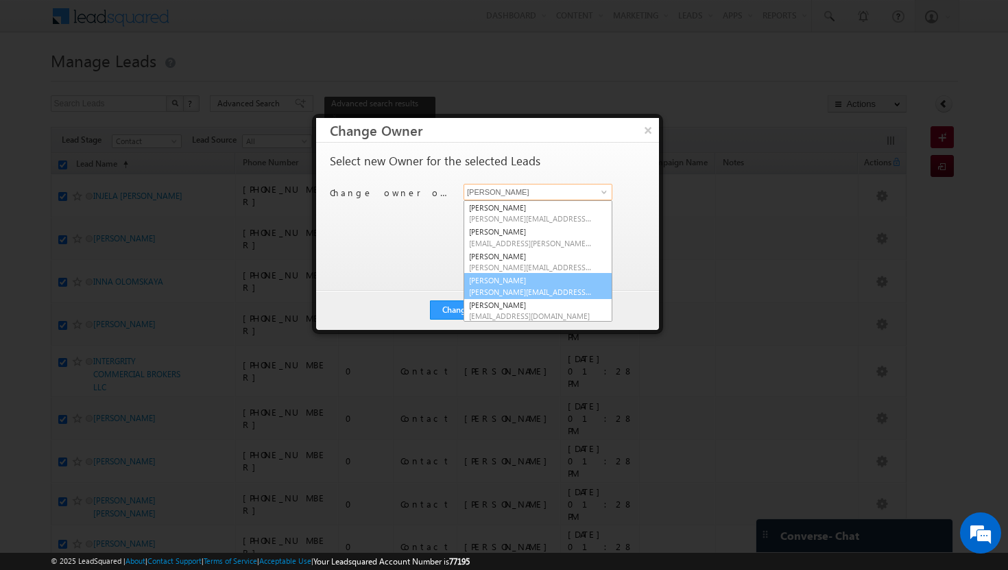
click at [524, 280] on link "[PERSON_NAME] Tp [EMAIL_ADDRESS][DOMAIN_NAME]" at bounding box center [538, 286] width 149 height 26
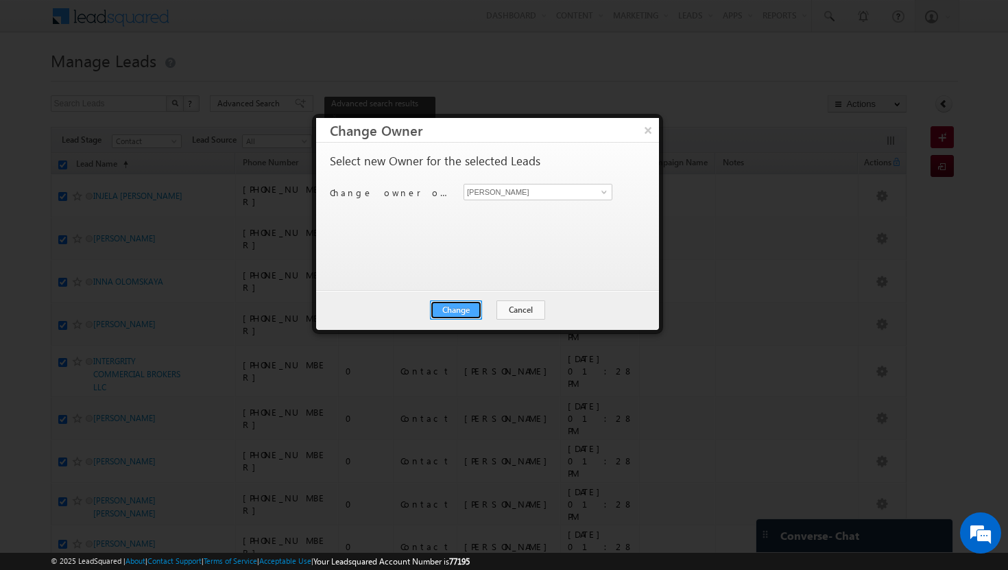
click at [464, 306] on button "Change" at bounding box center [456, 309] width 52 height 19
click at [490, 311] on button "Close" at bounding box center [490, 309] width 44 height 19
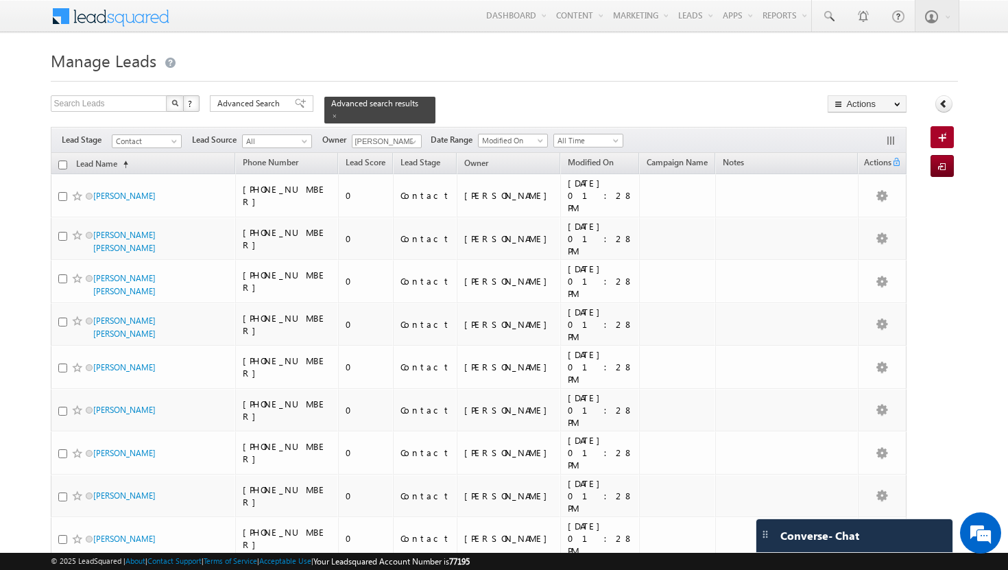
click at [62, 160] on input "checkbox" at bounding box center [62, 164] width 9 height 9
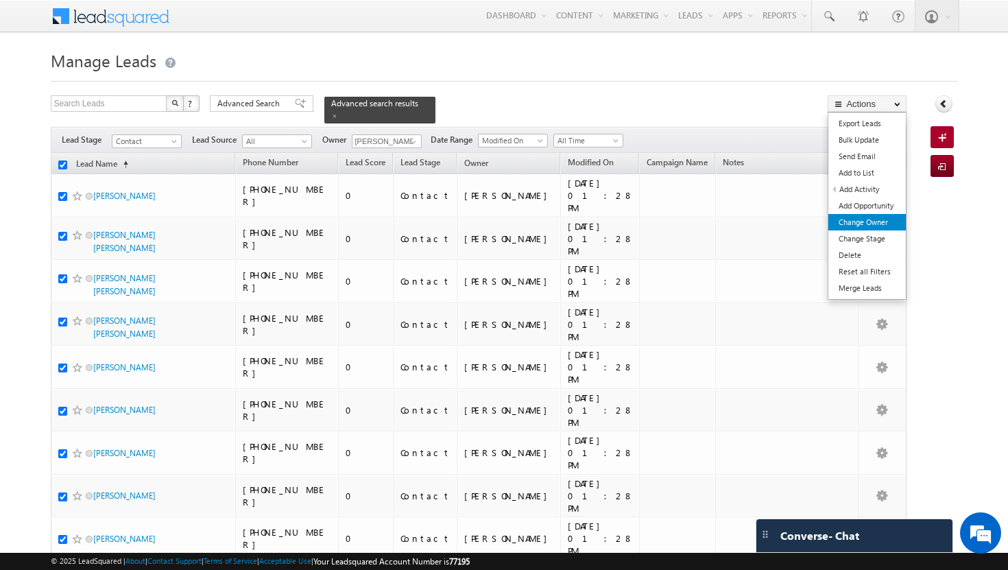
click at [866, 216] on link "Change Owner" at bounding box center [866, 222] width 77 height 16
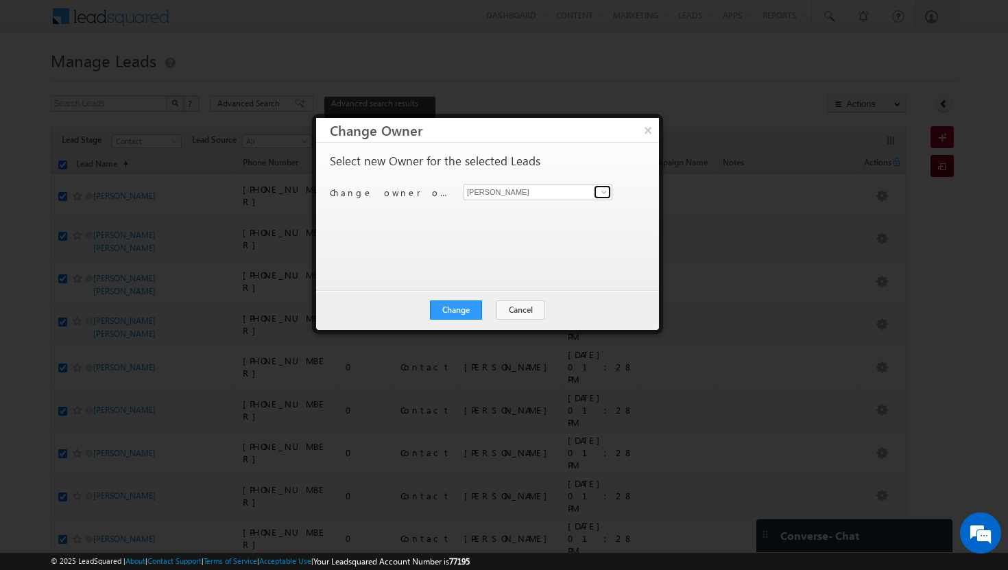
click at [605, 192] on span at bounding box center [604, 192] width 11 height 11
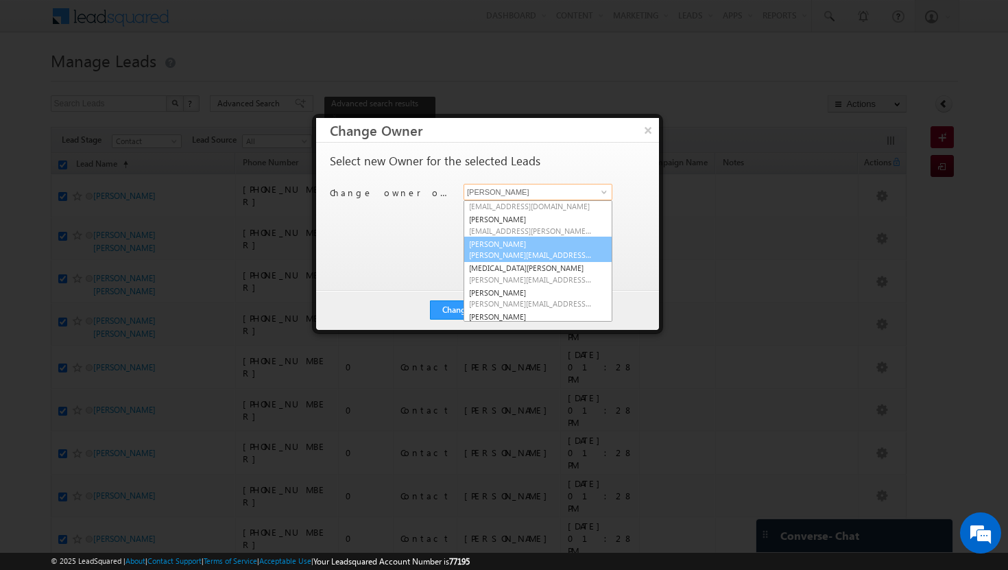
scroll to position [112, 0]
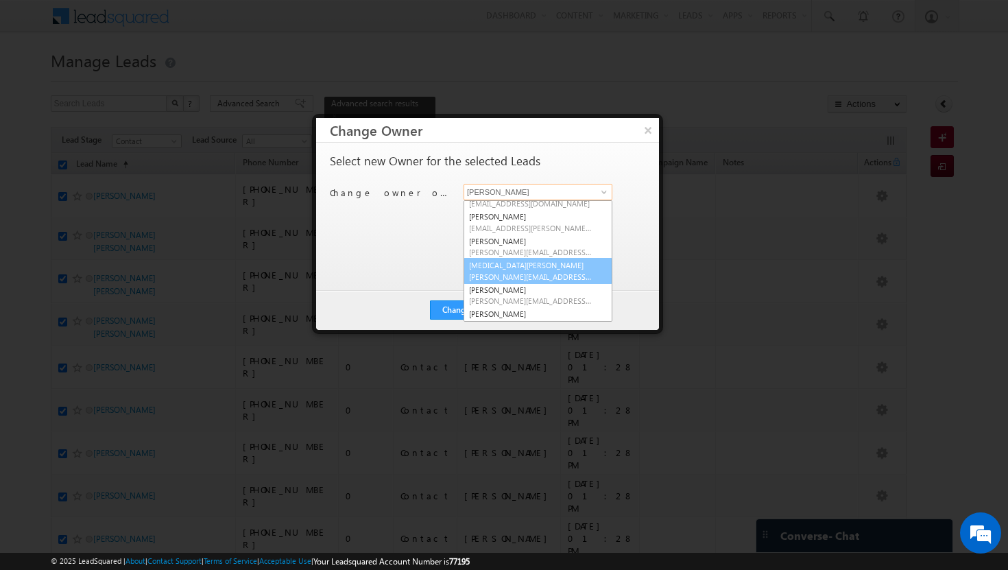
click at [492, 276] on span "[PERSON_NAME][EMAIL_ADDRESS][DOMAIN_NAME]" at bounding box center [530, 277] width 123 height 10
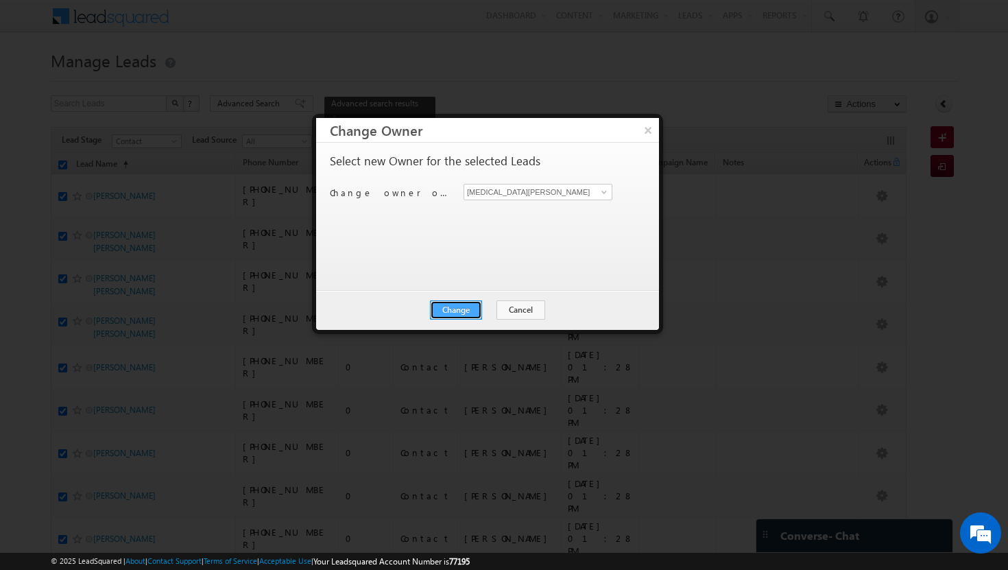
click at [468, 309] on button "Change" at bounding box center [456, 309] width 52 height 19
click at [483, 311] on button "Close" at bounding box center [490, 309] width 44 height 19
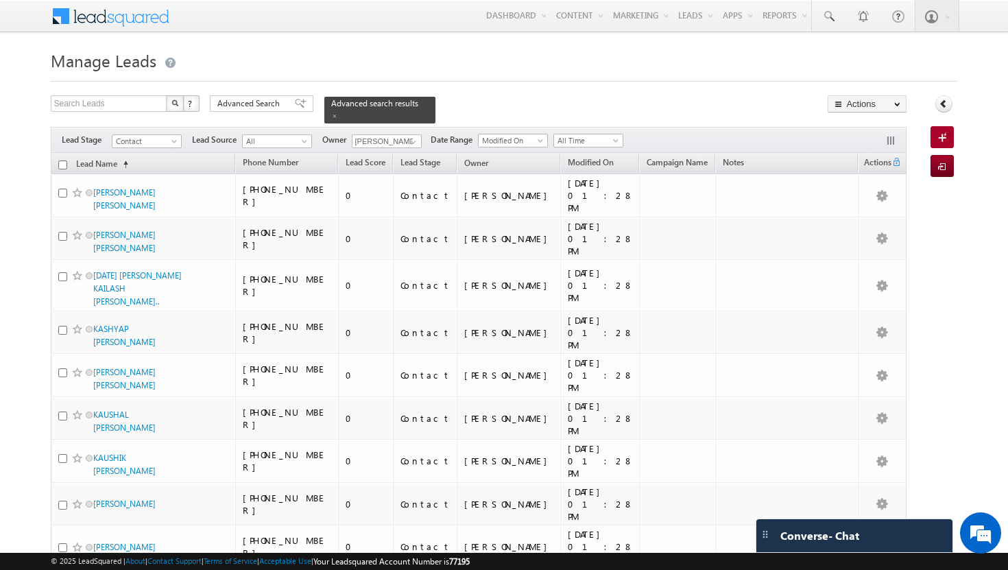
click at [65, 160] on input "checkbox" at bounding box center [62, 164] width 9 height 9
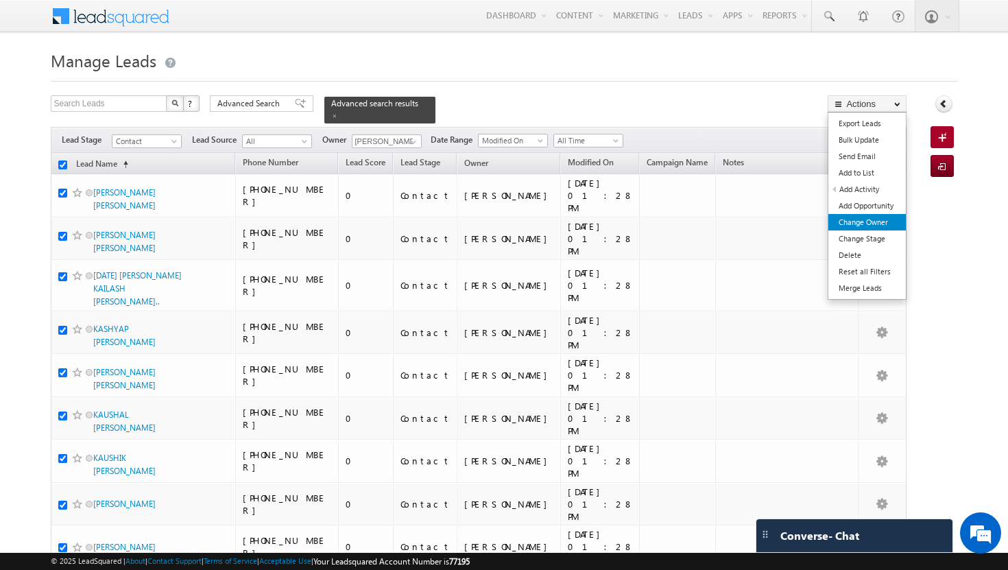
click at [855, 222] on link "Change Owner" at bounding box center [866, 222] width 77 height 16
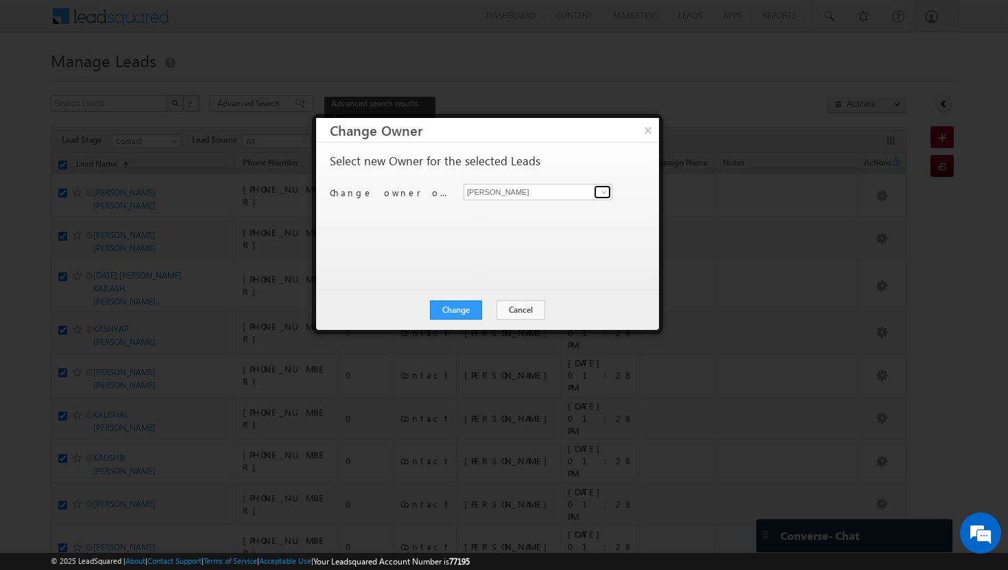
click at [605, 187] on span at bounding box center [604, 192] width 11 height 11
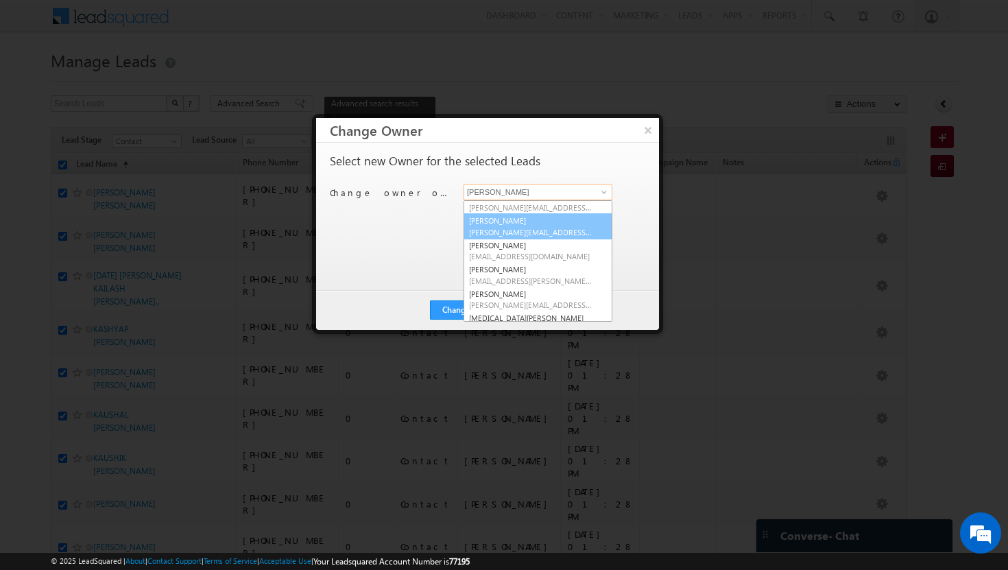
scroll to position [62, 0]
click at [506, 254] on span "[EMAIL_ADDRESS][DOMAIN_NAME]" at bounding box center [530, 253] width 123 height 10
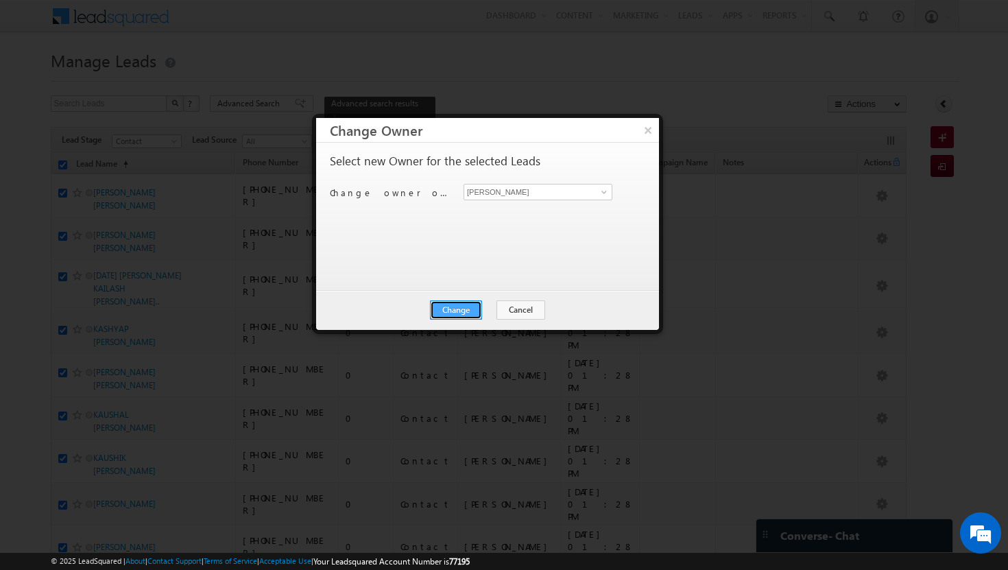
click at [465, 311] on button "Change" at bounding box center [456, 309] width 52 height 19
click at [490, 313] on button "Close" at bounding box center [490, 309] width 44 height 19
